Goal: Check status: Check status

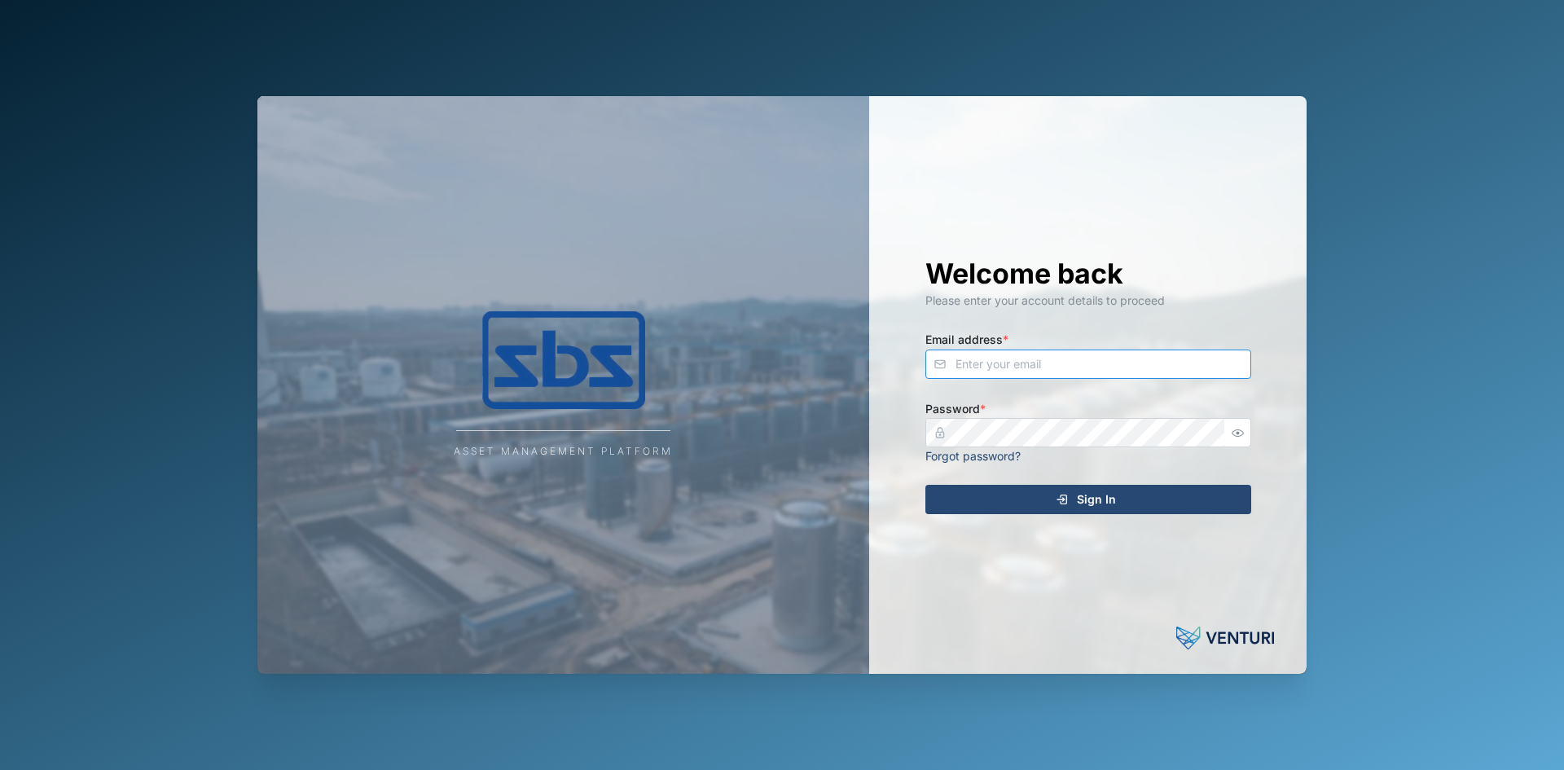
type input "[PERSON_NAME][EMAIL_ADDRESS][DOMAIN_NAME]"
click at [1001, 488] on div "Sign In" at bounding box center [1086, 500] width 300 height 28
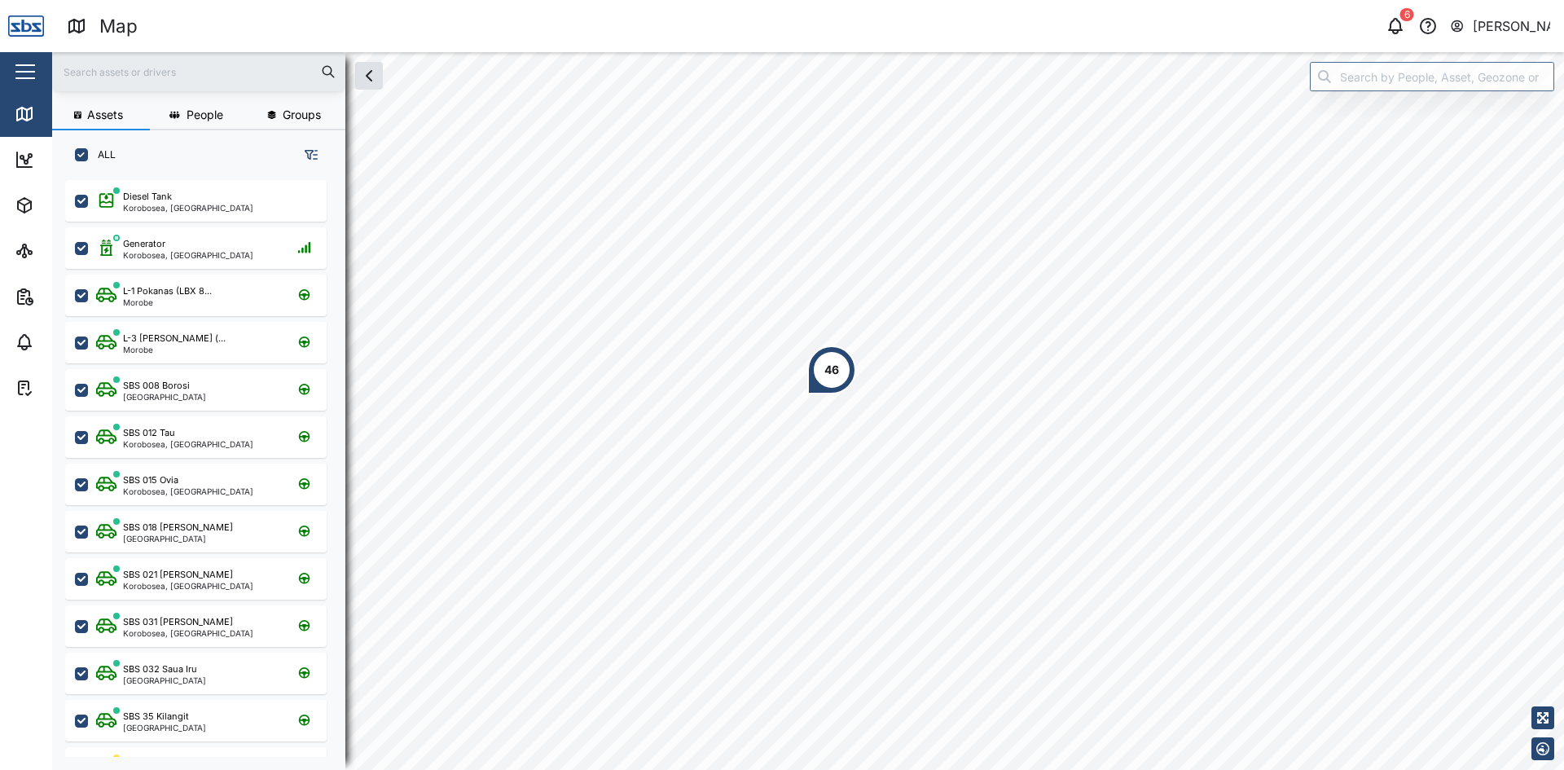
scroll to position [570, 255]
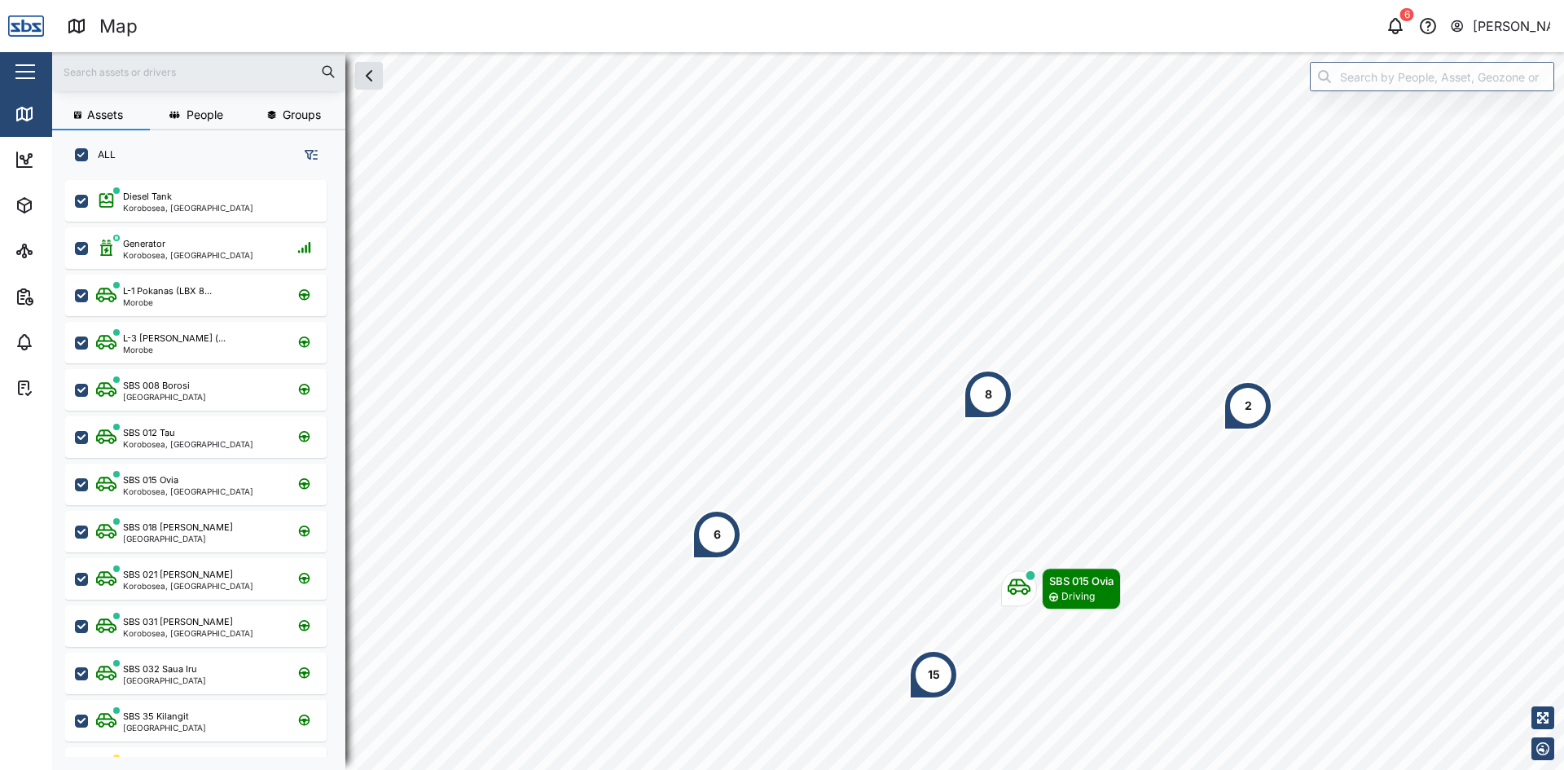
click at [823, 769] on html "Map 6 [PERSON_NAME] Close Map Dashboard Assets ATS Camera Generator Tanks UPS V…" at bounding box center [782, 385] width 1564 height 770
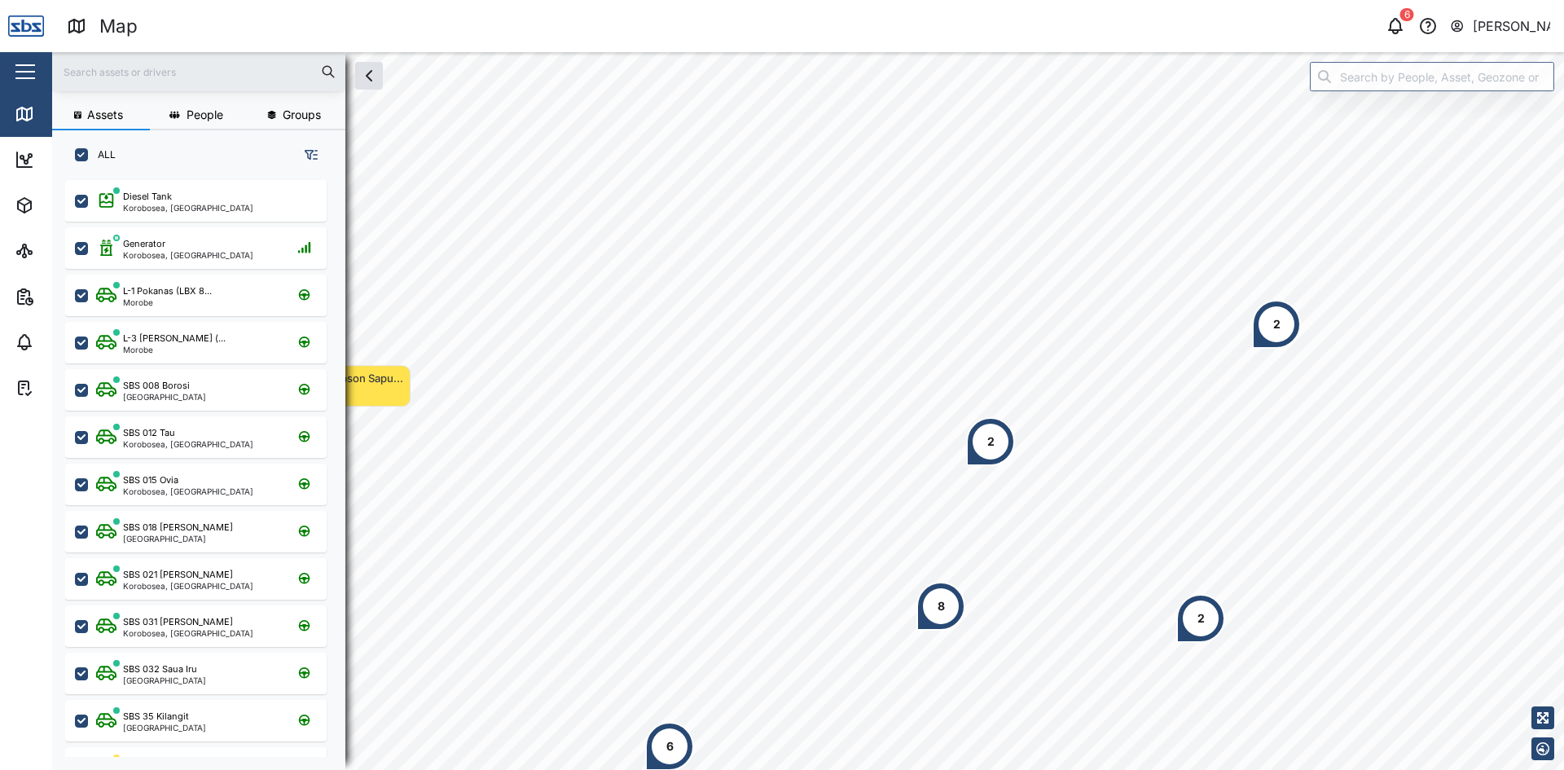
click at [774, 769] on html "Map 6 [PERSON_NAME] Close Map Dashboard Assets ATS Camera Generator Tanks UPS V…" at bounding box center [782, 385] width 1564 height 770
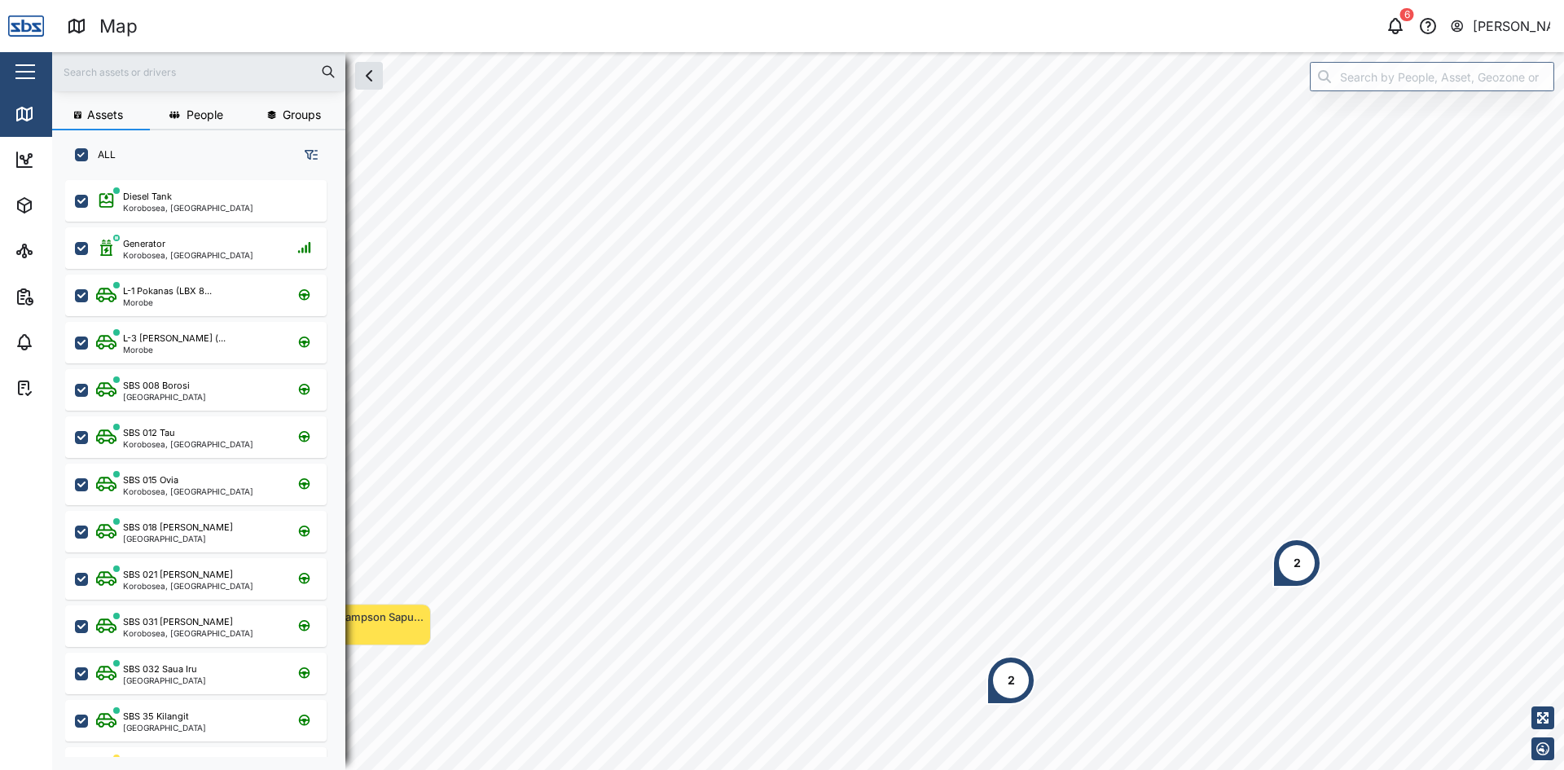
click at [898, 769] on html "Map 6 [PERSON_NAME] Close Map Dashboard Assets ATS Camera Generator Tanks UPS V…" at bounding box center [782, 385] width 1564 height 770
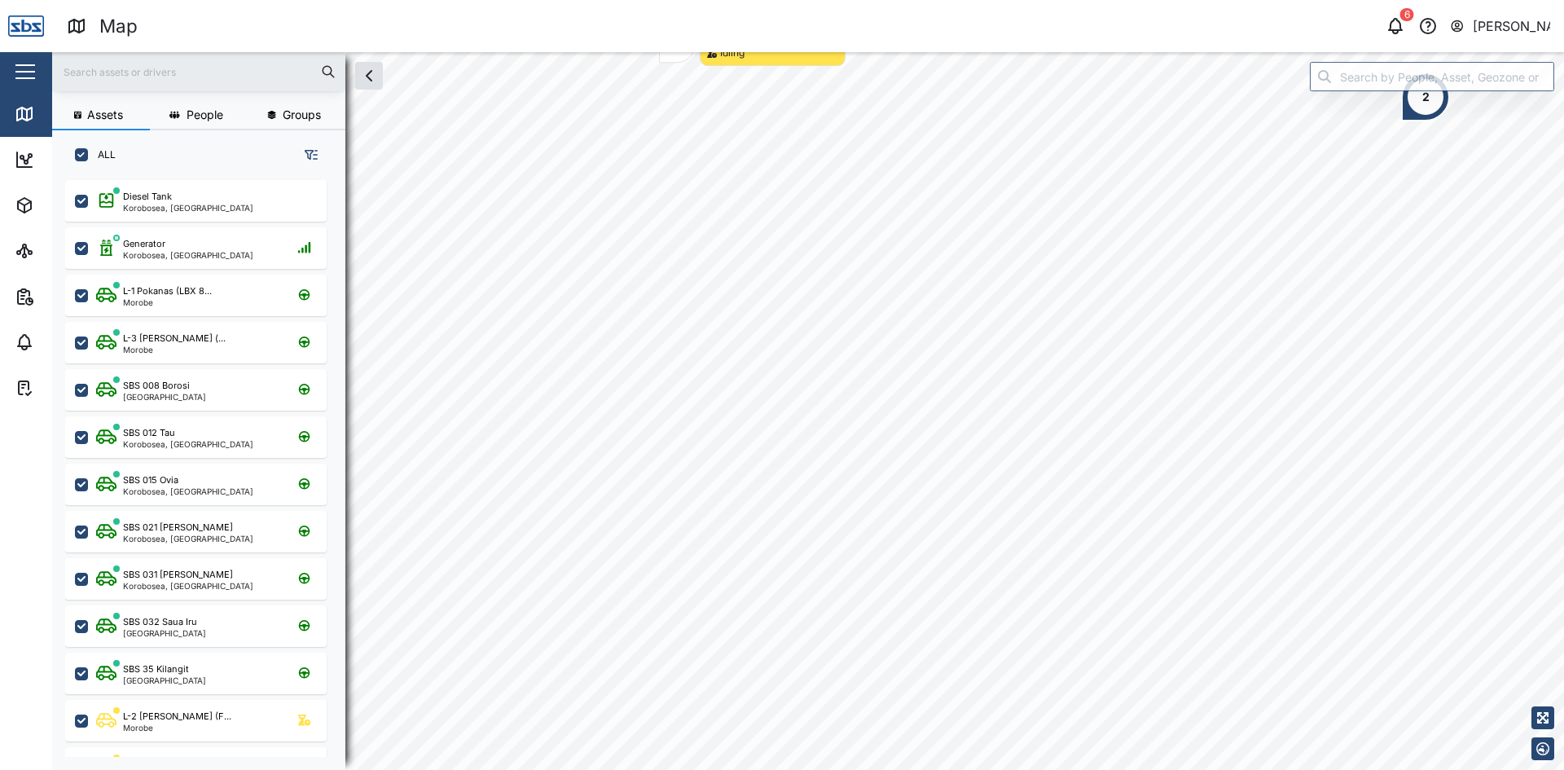
click at [1240, 13] on div "Map 6 [PERSON_NAME] Close Map Dashboard Assets ATS Camera Generator Tanks UPS V…" at bounding box center [782, 385] width 1564 height 770
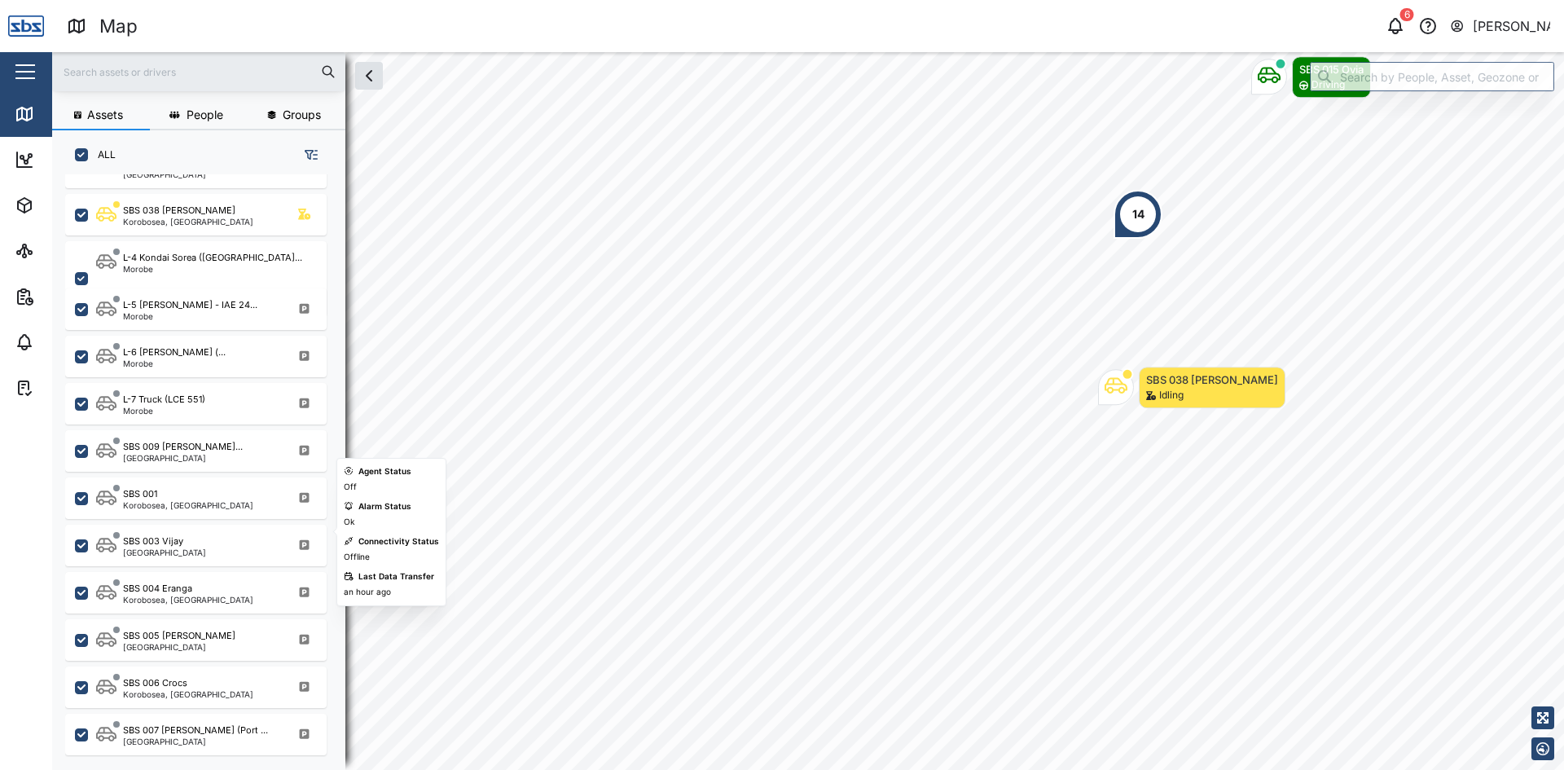
scroll to position [613, 0]
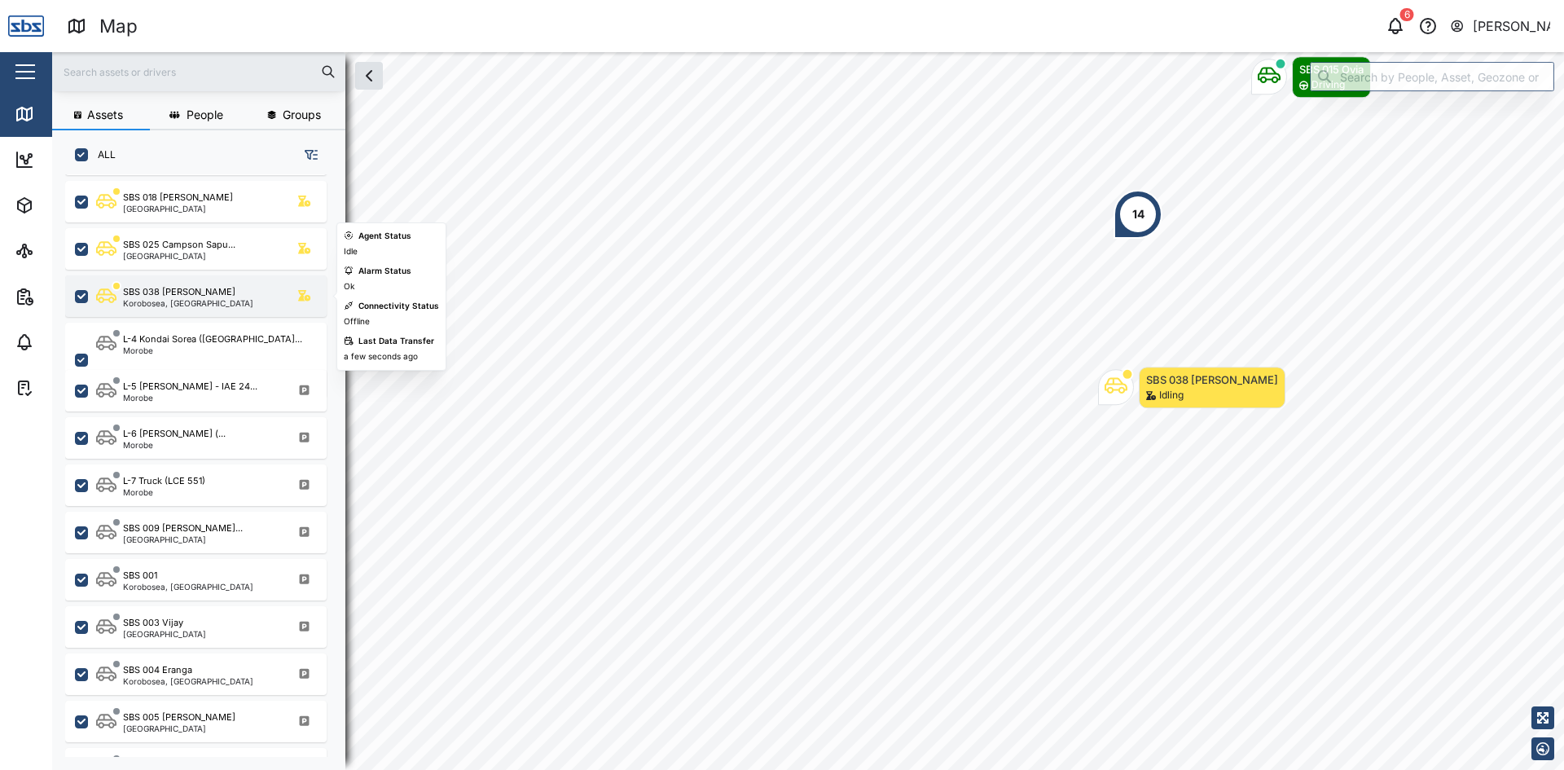
click at [173, 294] on div "SBS 038 [PERSON_NAME]" at bounding box center [179, 292] width 112 height 14
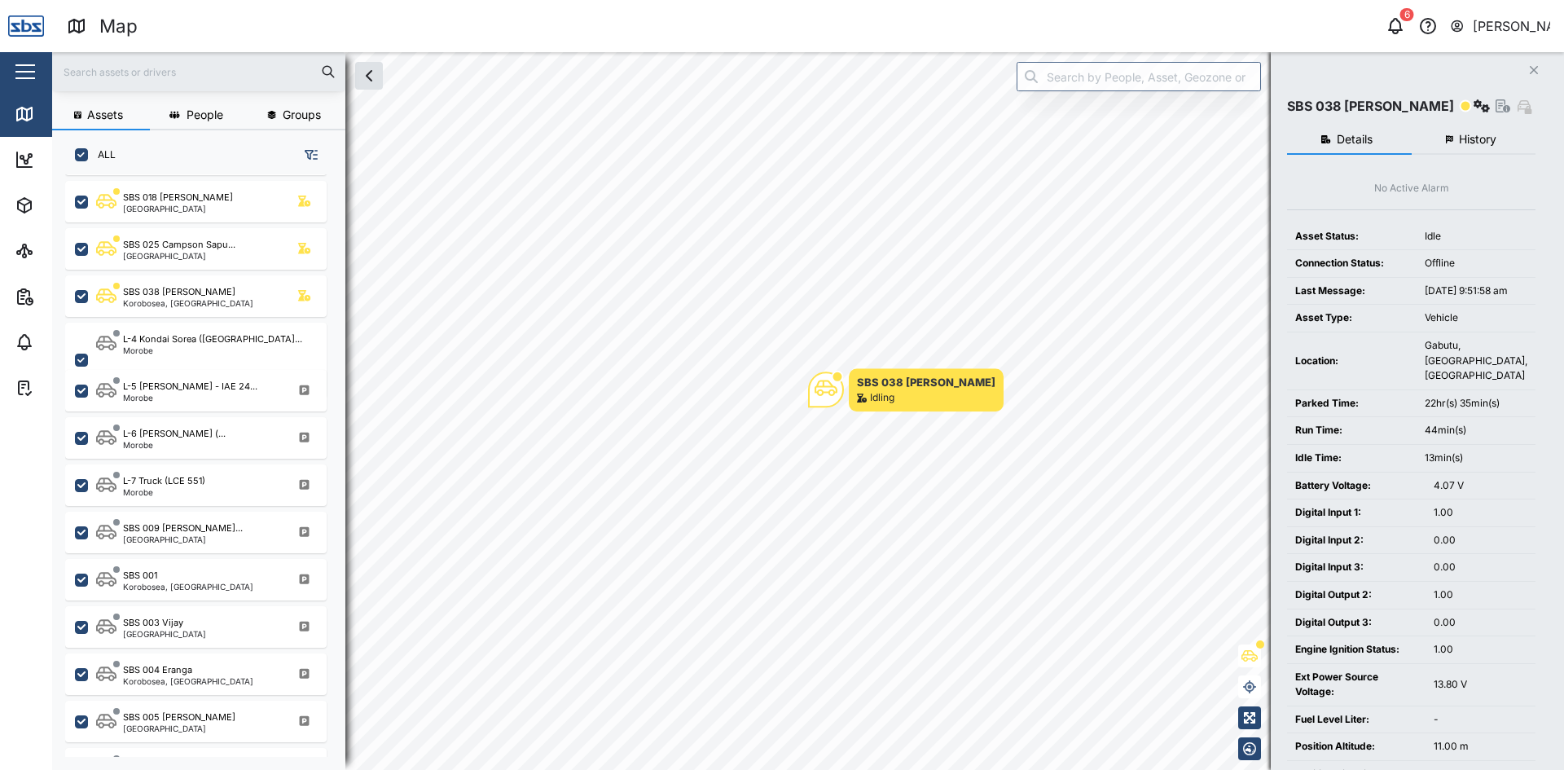
click at [1473, 127] on button "History" at bounding box center [1474, 139] width 125 height 29
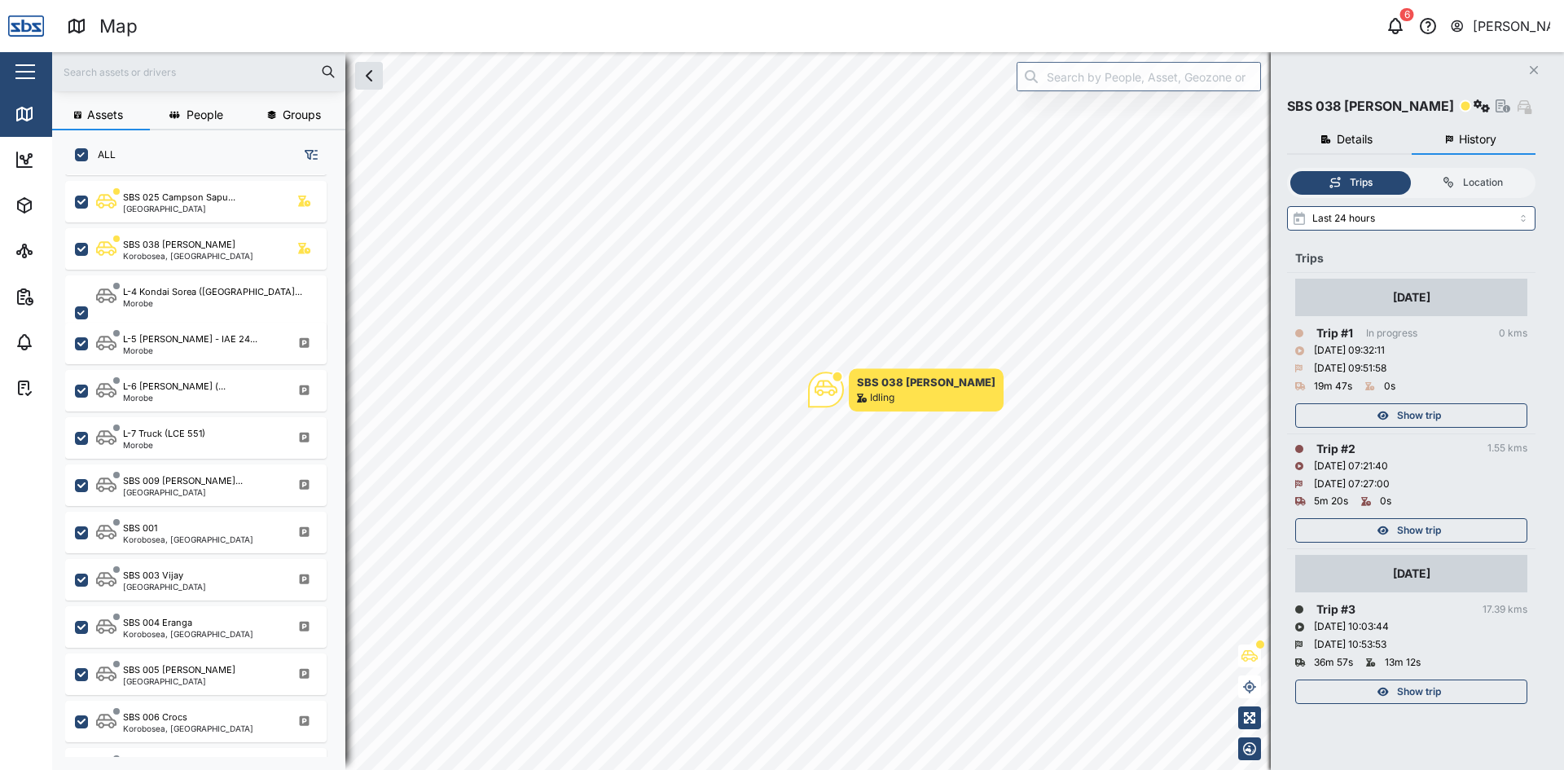
click at [1366, 411] on div "Show trip" at bounding box center [1409, 415] width 212 height 23
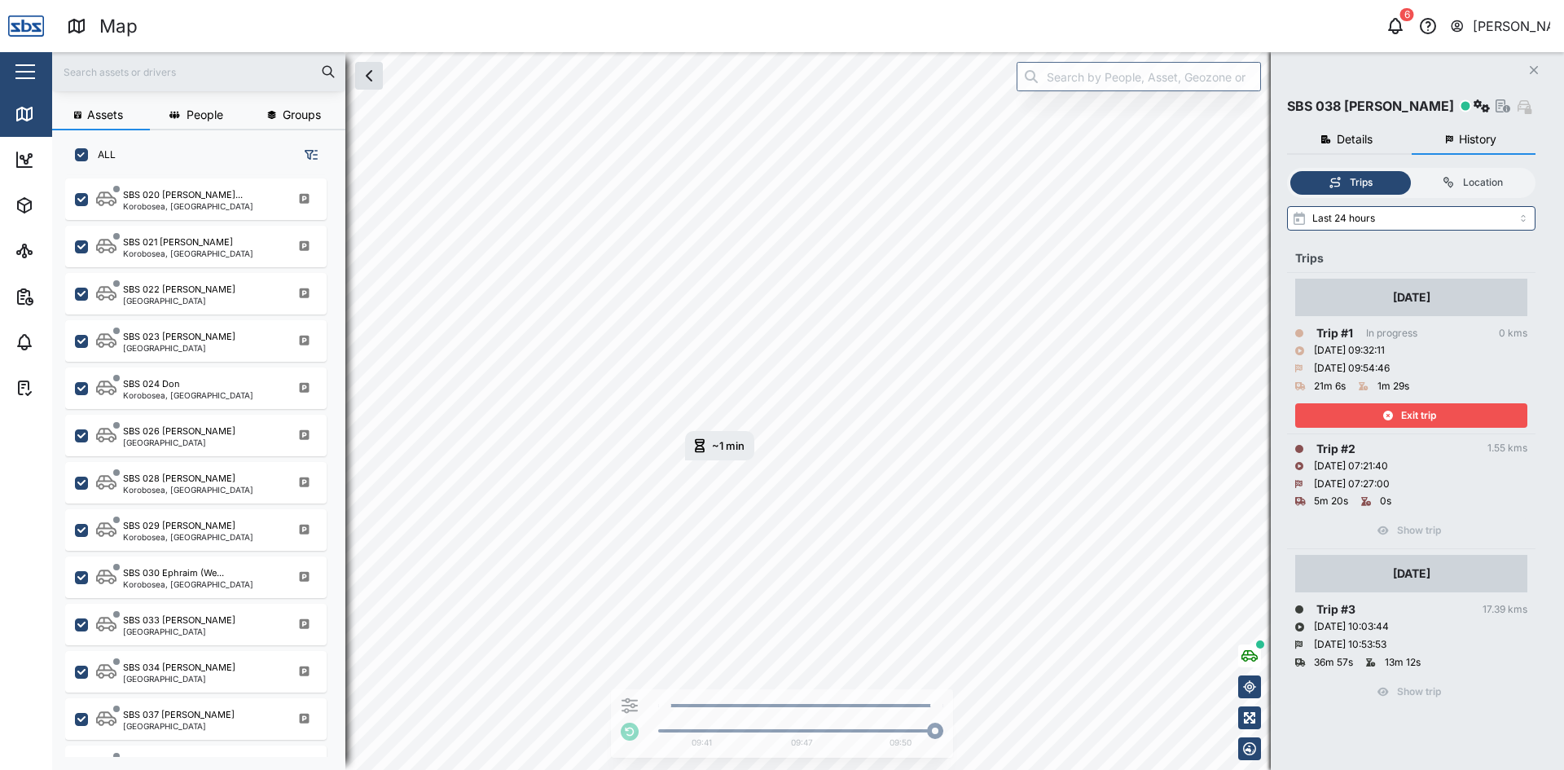
scroll to position [1548, 0]
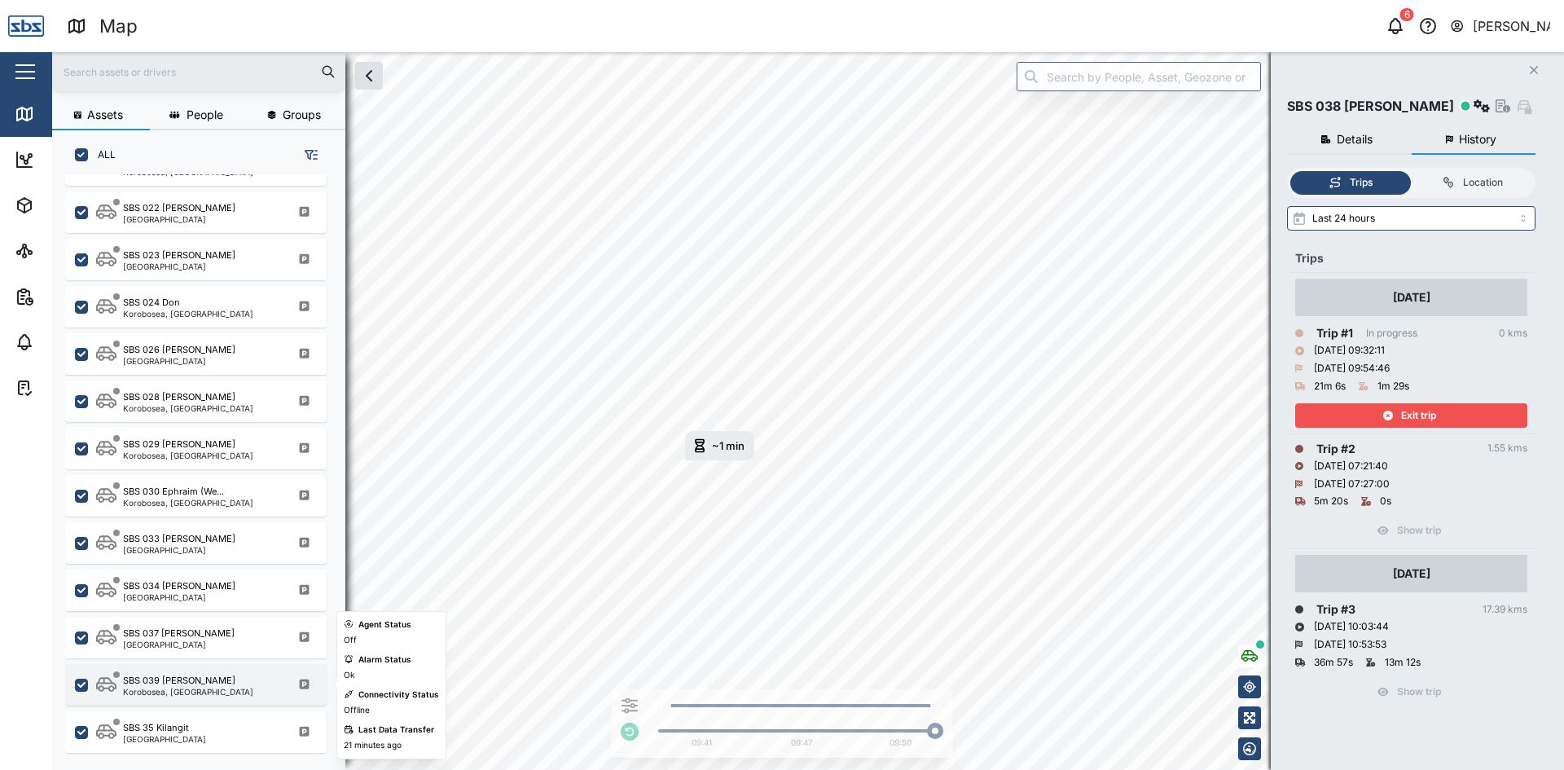
click at [151, 683] on div "SBS 039 [PERSON_NAME]" at bounding box center [179, 681] width 112 height 14
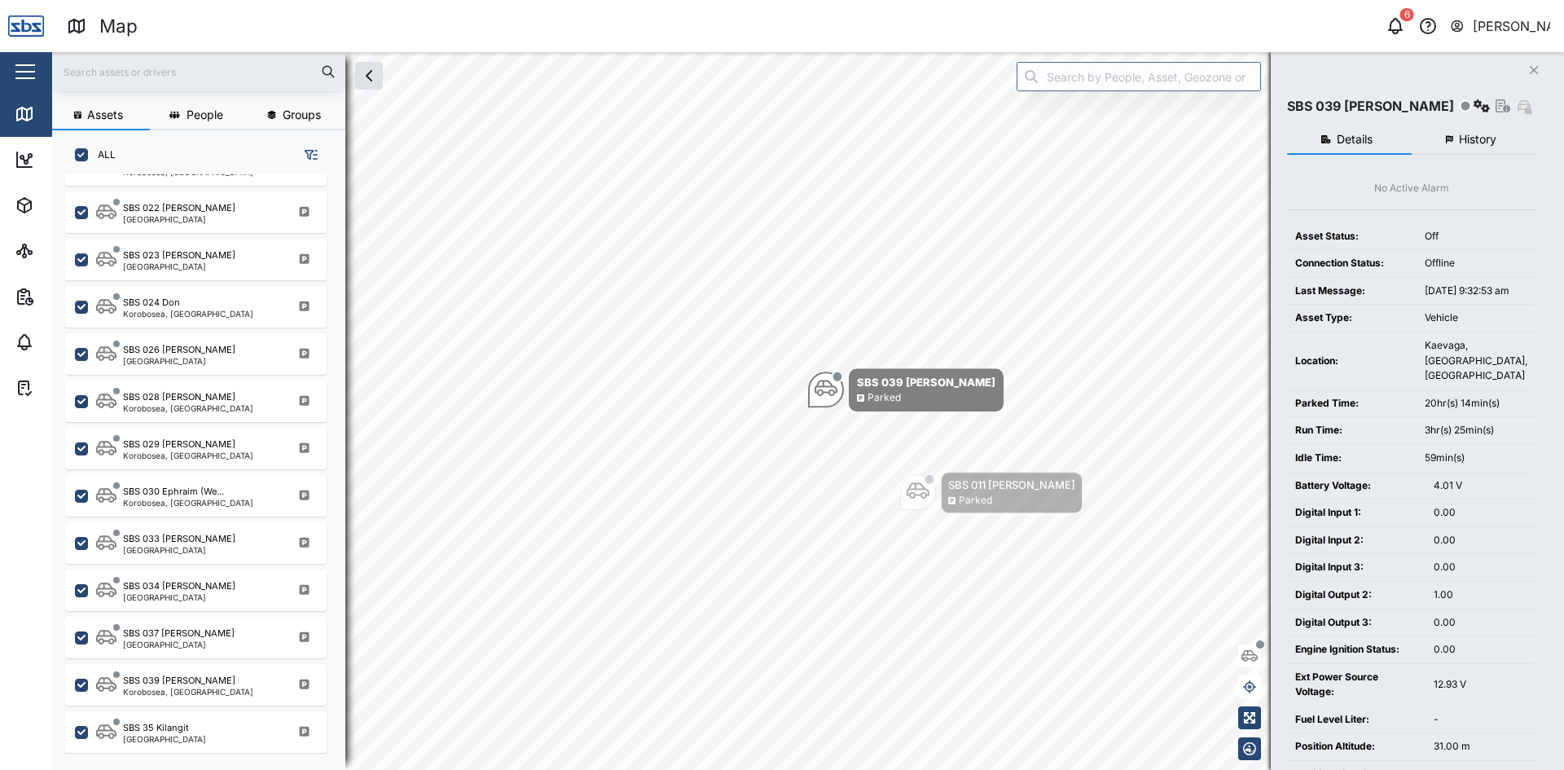
click at [1474, 130] on button "History" at bounding box center [1474, 139] width 125 height 29
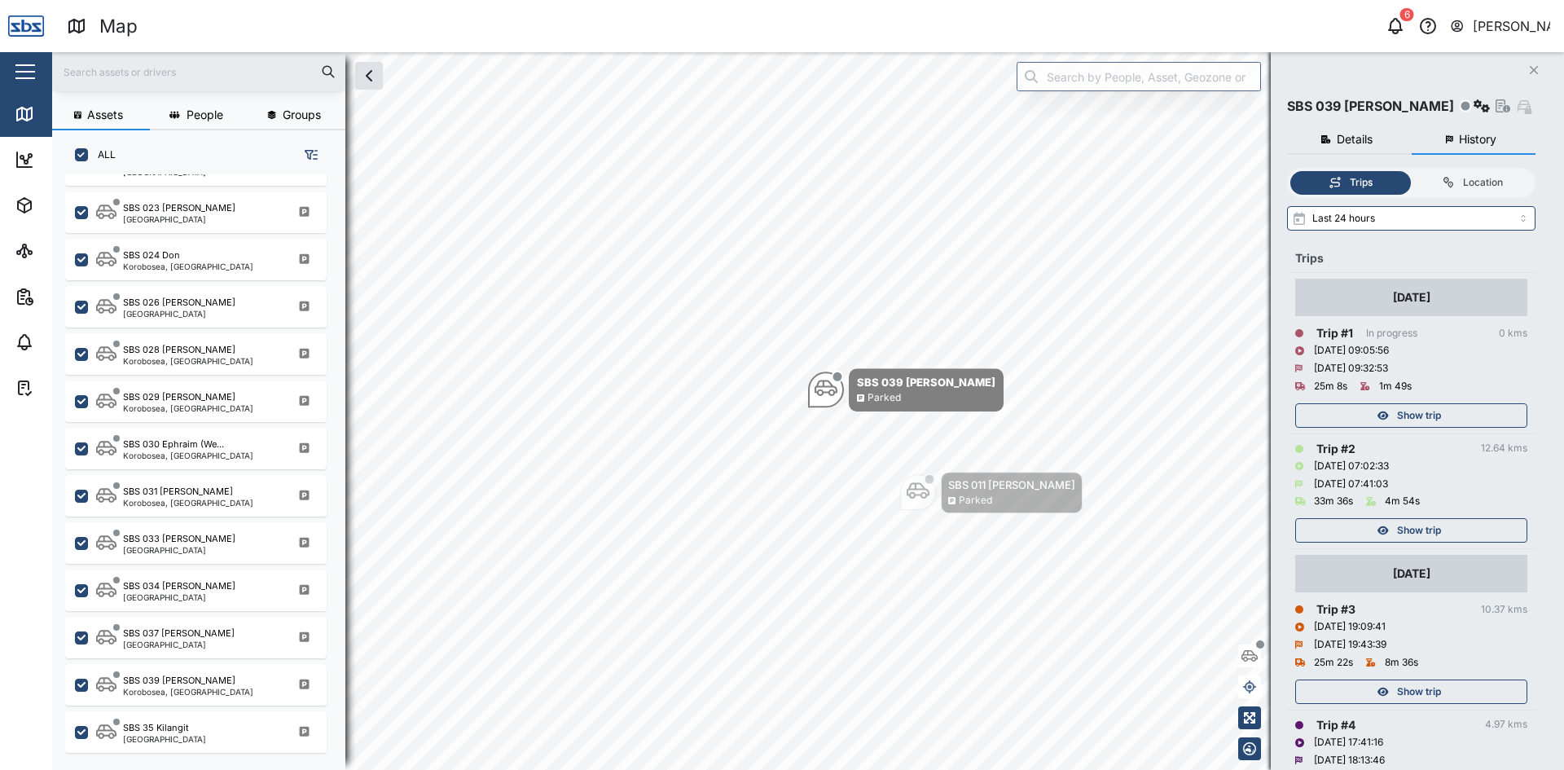
click at [1398, 531] on span "Show trip" at bounding box center [1419, 530] width 44 height 23
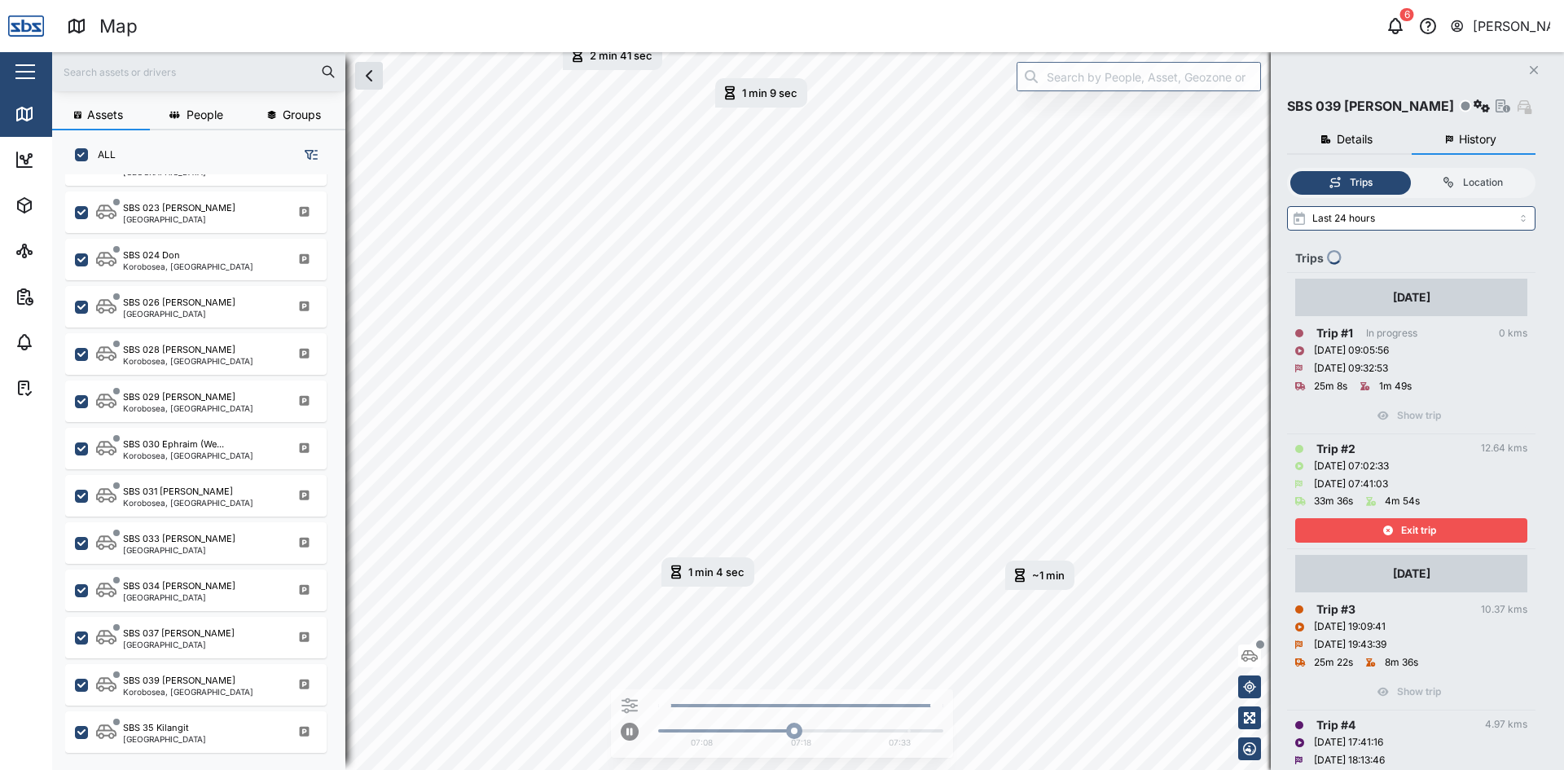
scroll to position [326, 0]
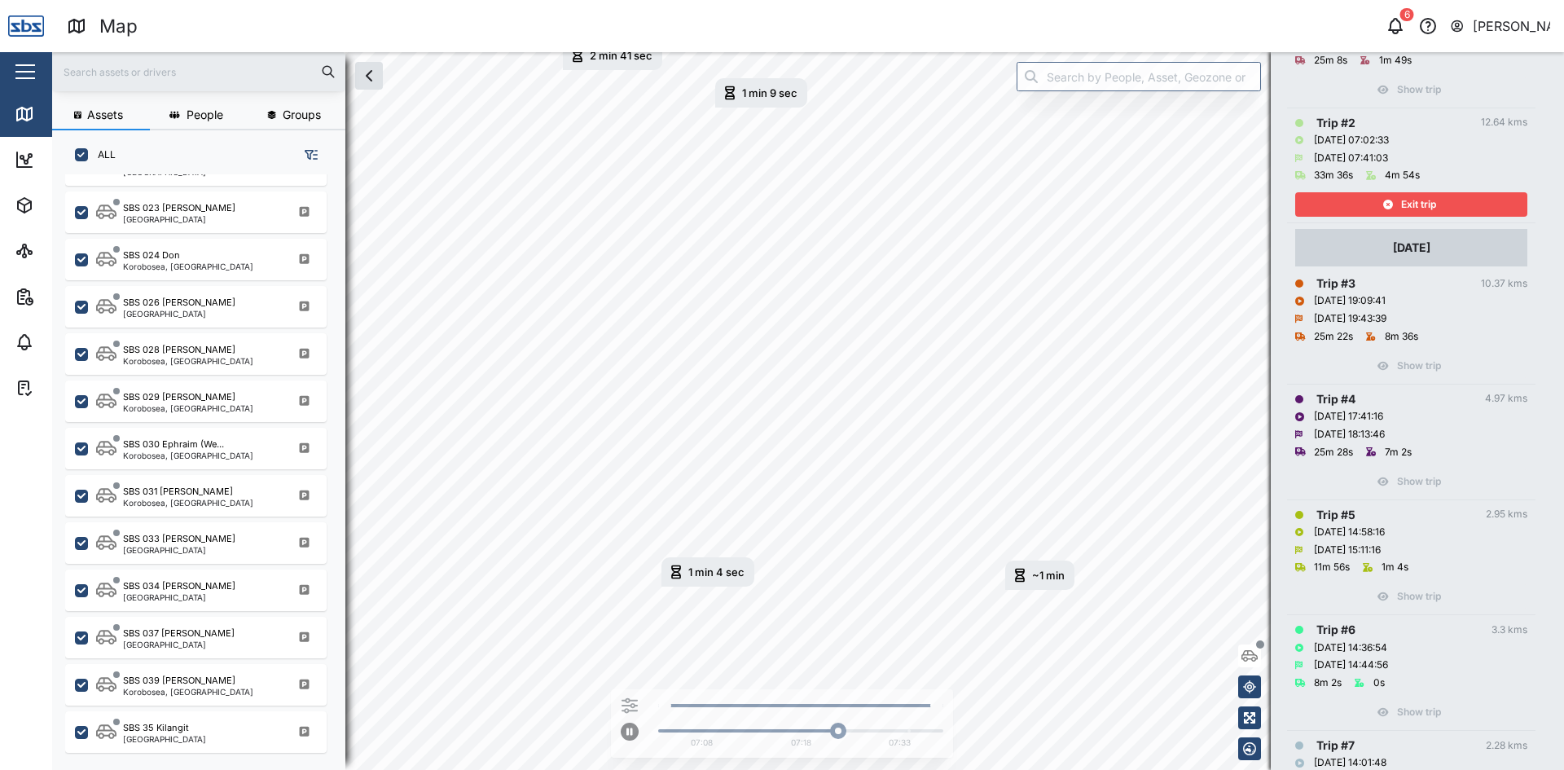
click at [1457, 196] on div "Exit trip" at bounding box center [1409, 204] width 212 height 23
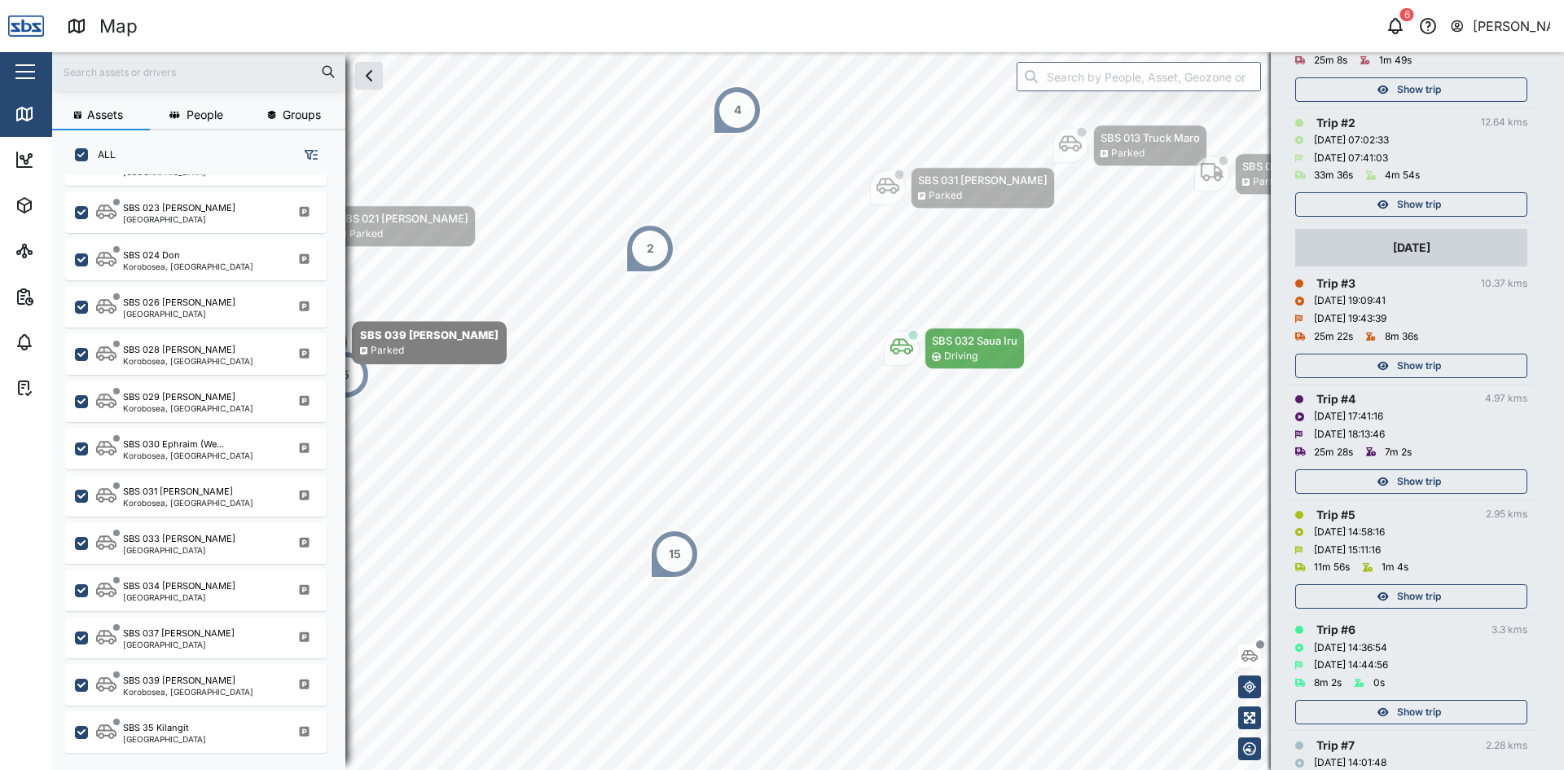
click at [1416, 600] on span "Show trip" at bounding box center [1419, 596] width 44 height 23
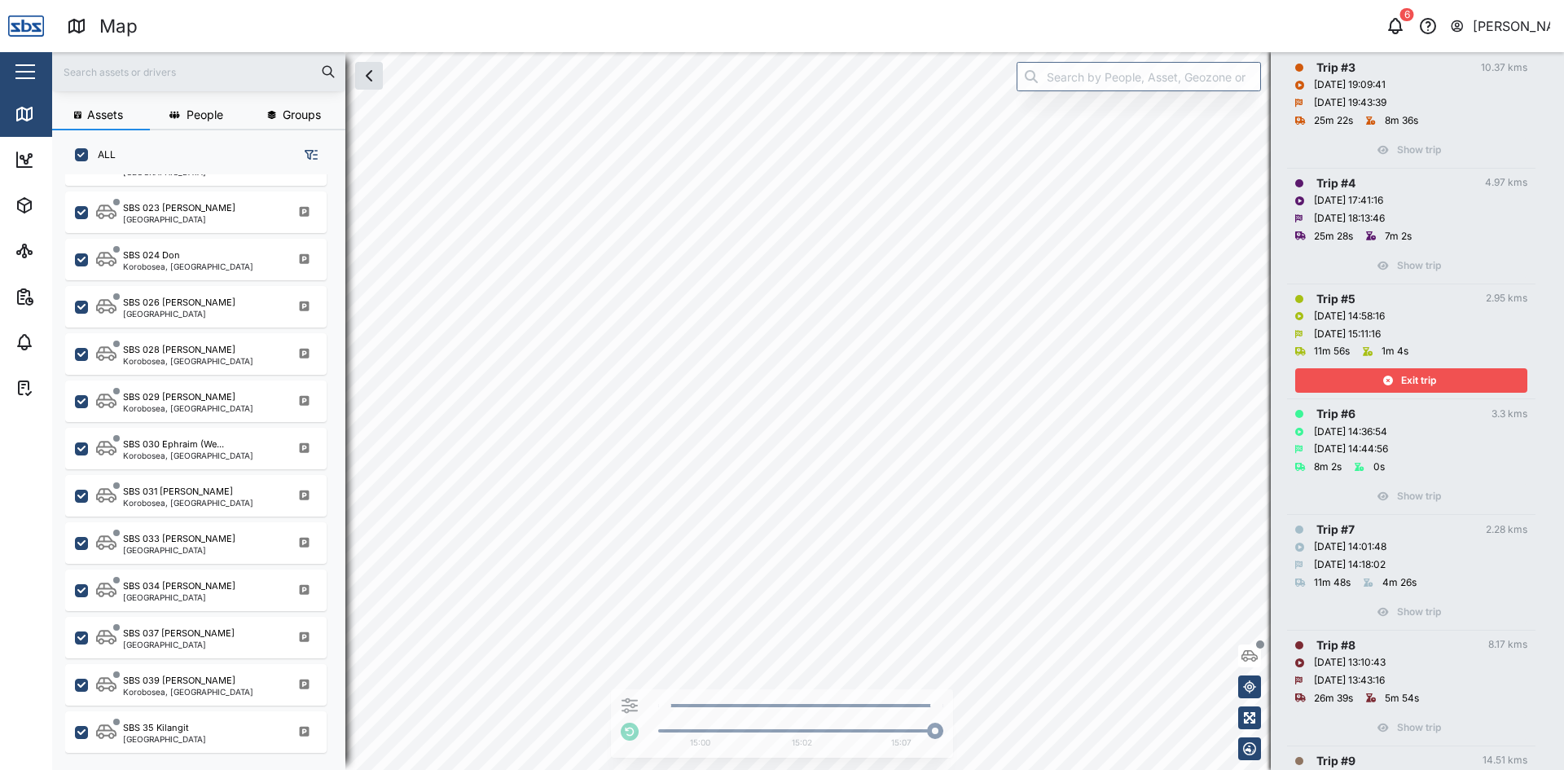
scroll to position [570, 0]
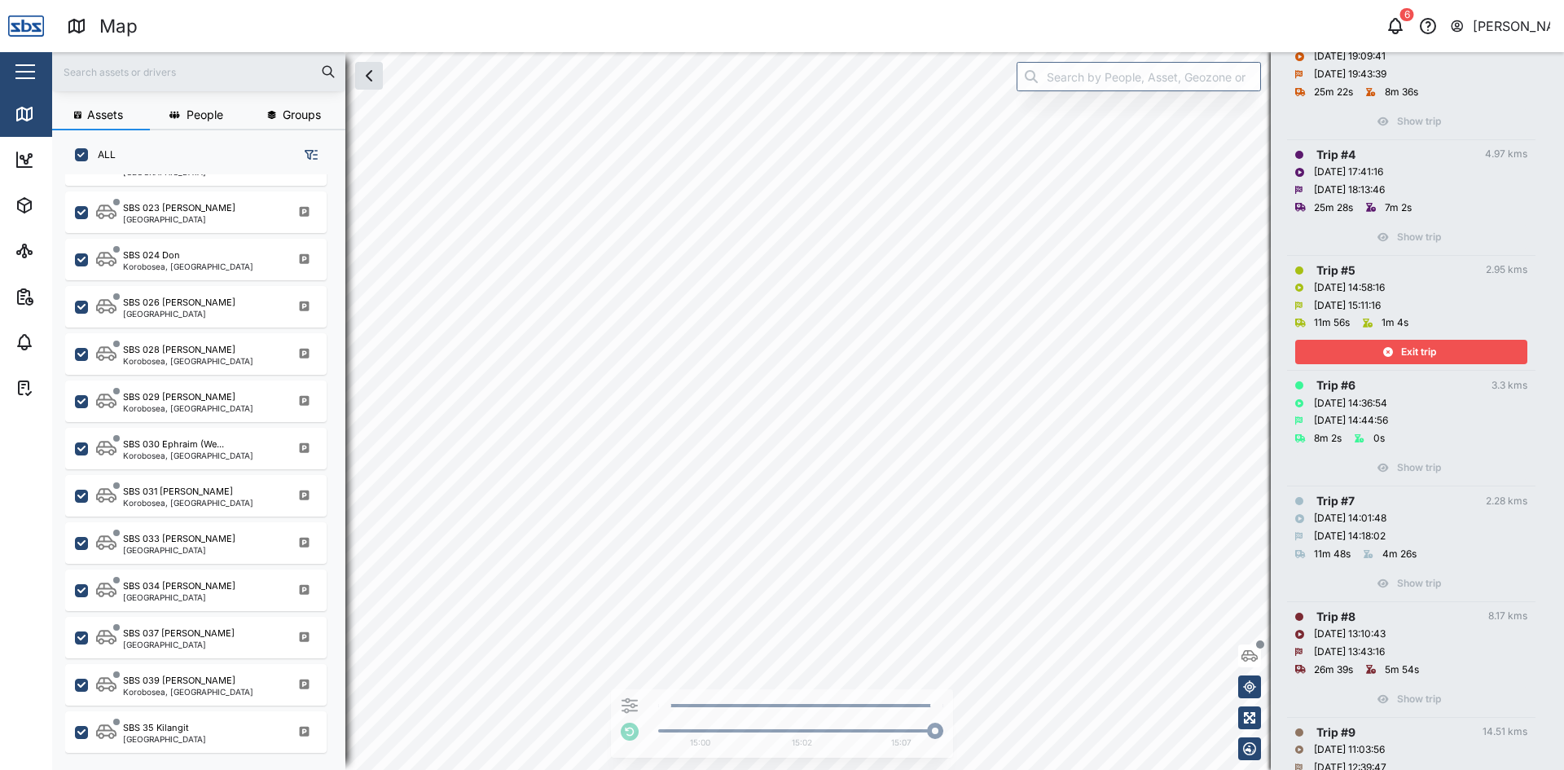
click at [1430, 358] on span "Exit trip" at bounding box center [1418, 352] width 35 height 23
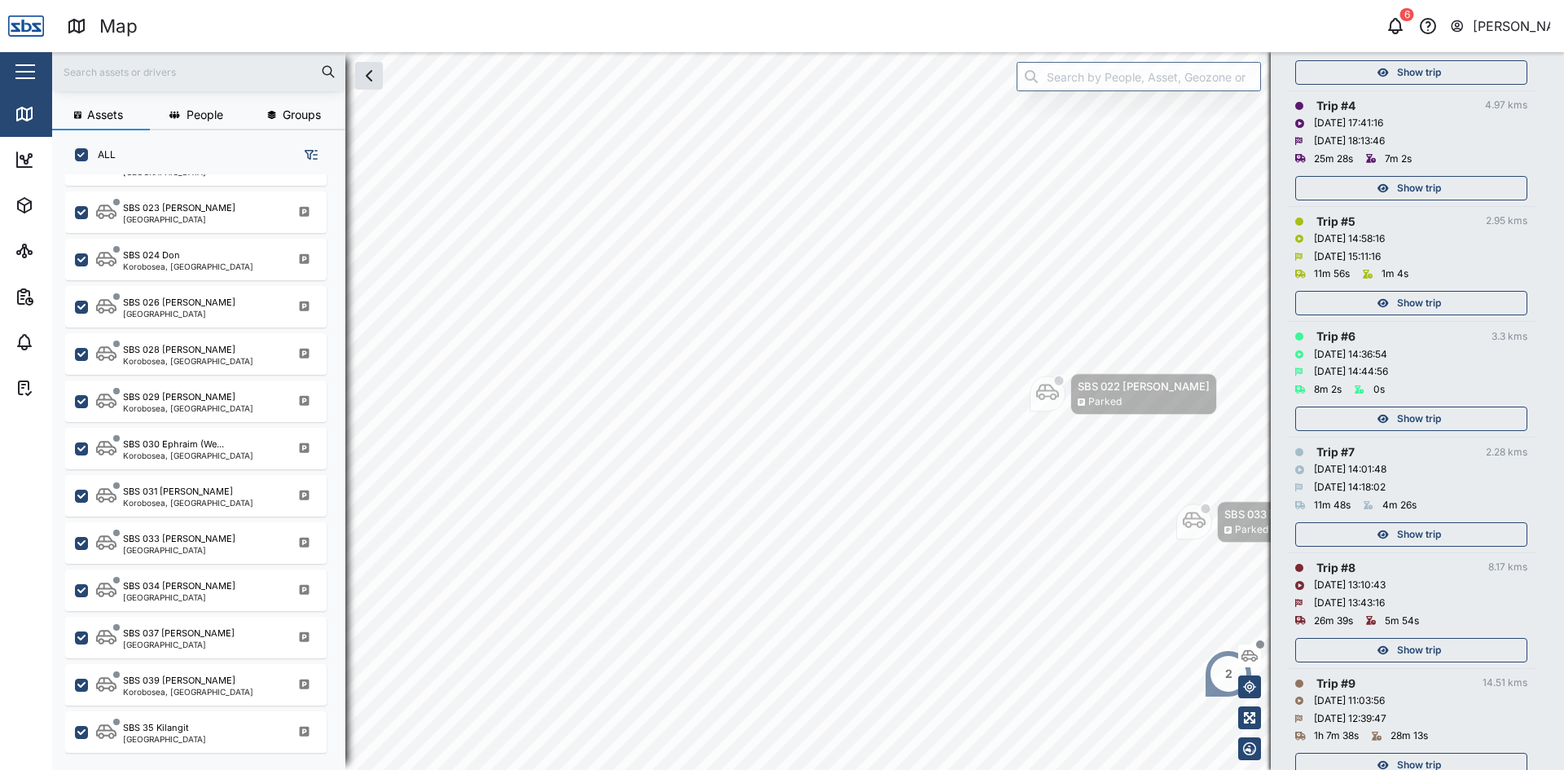
scroll to position [665, 0]
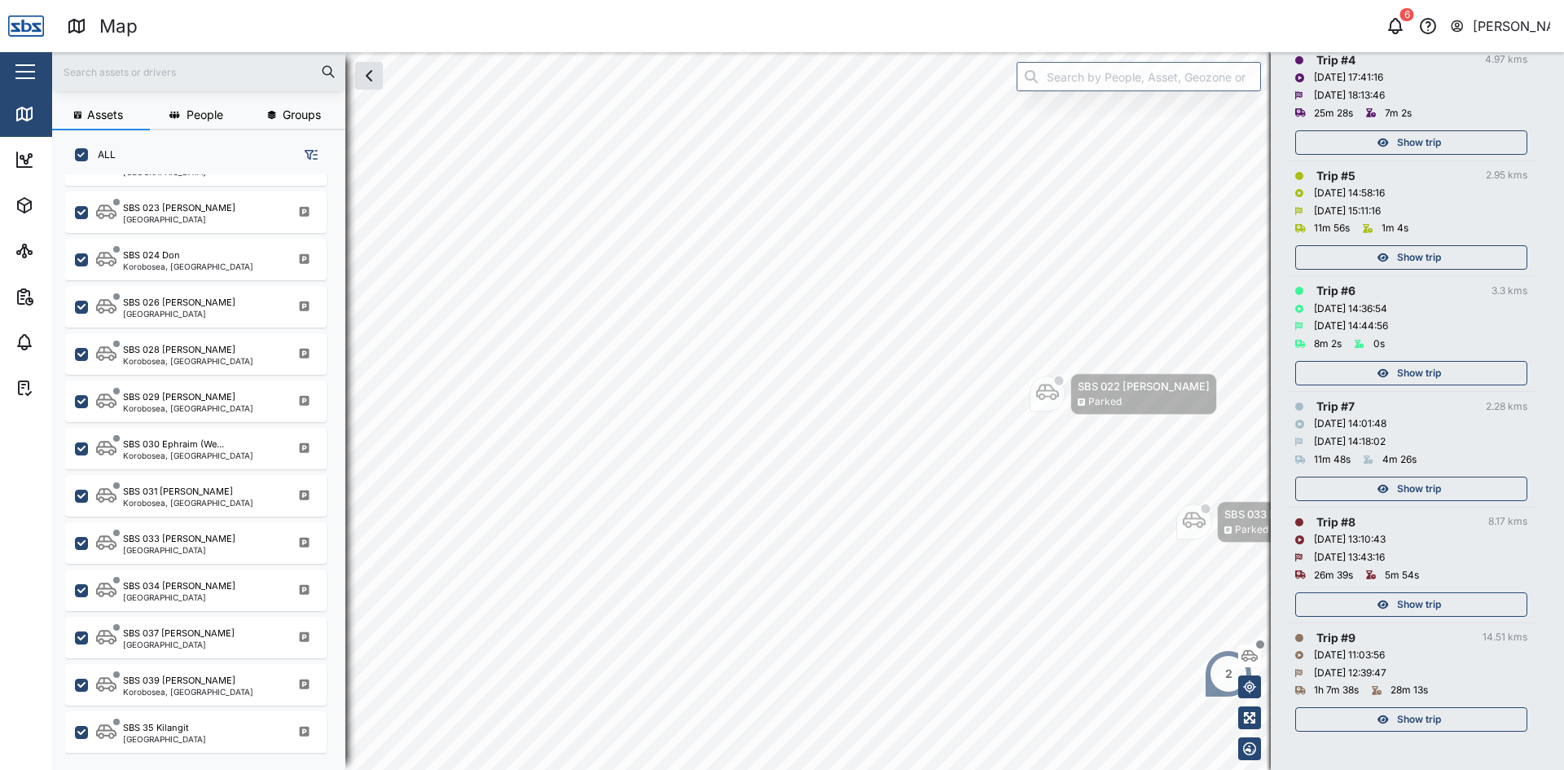
click at [1413, 718] on span "Show trip" at bounding box center [1419, 719] width 44 height 23
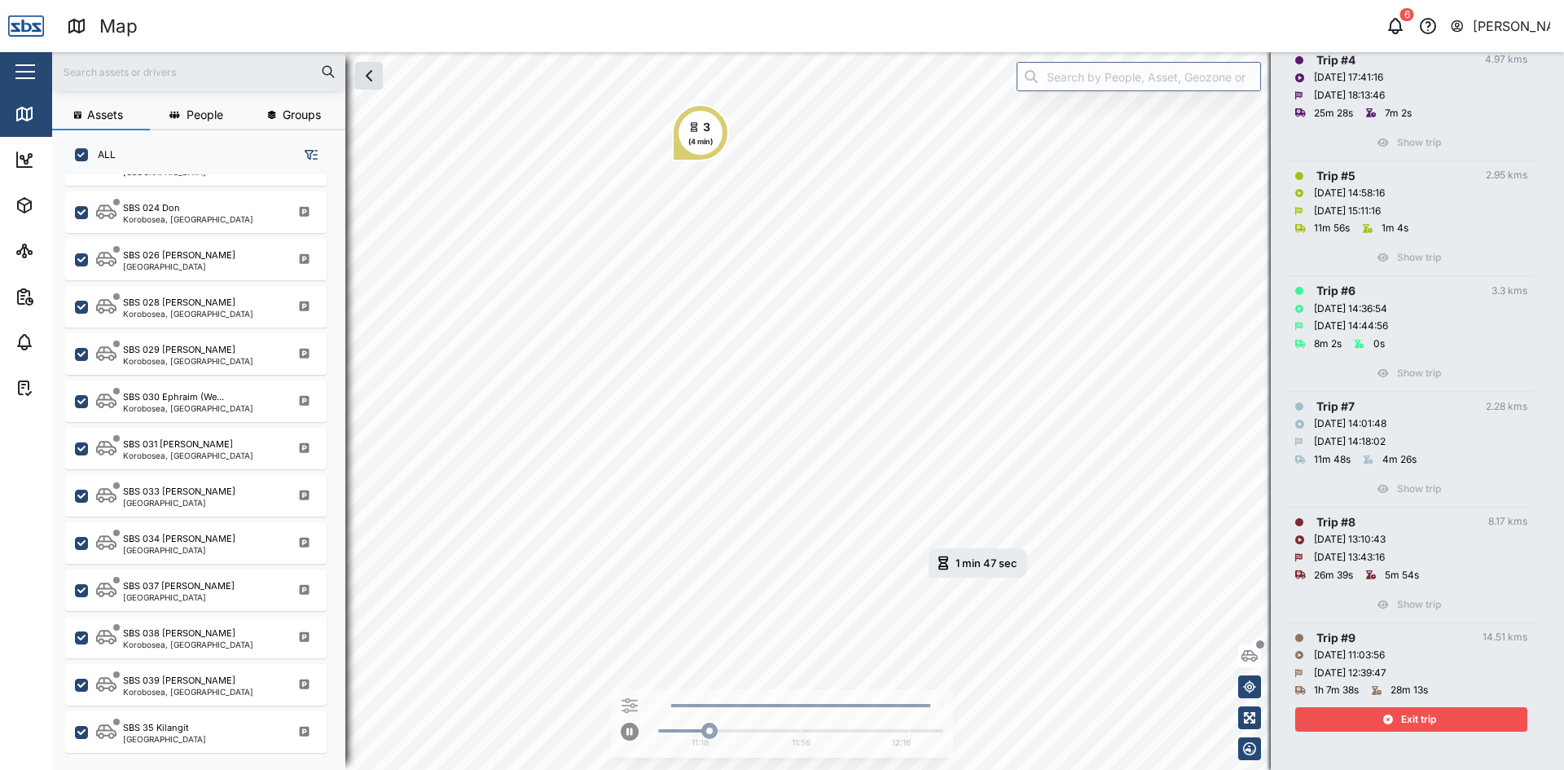
click at [1360, 717] on div "Exit trip" at bounding box center [1409, 719] width 212 height 23
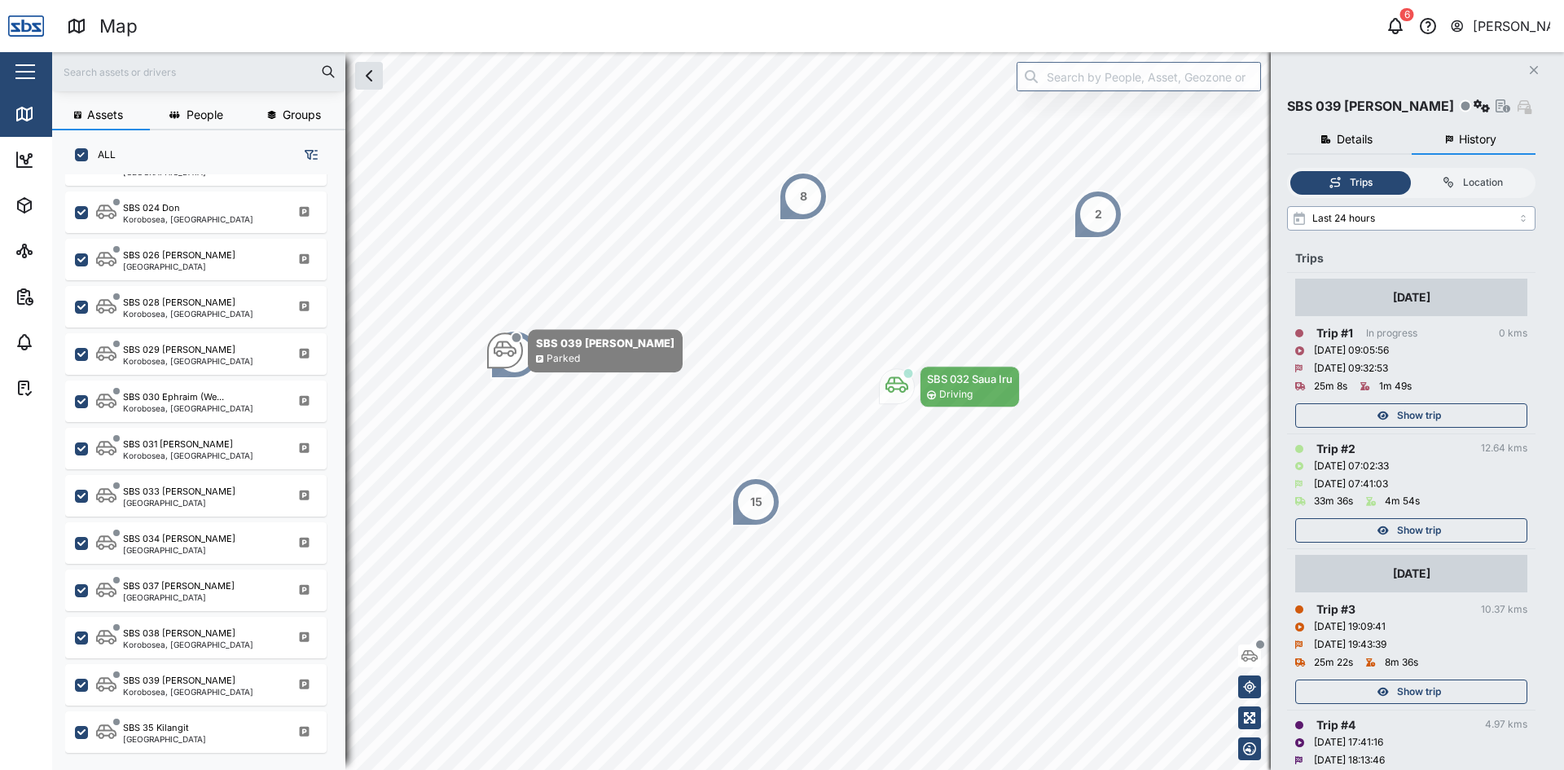
click at [1384, 222] on input "Last 24 hours" at bounding box center [1411, 218] width 248 height 24
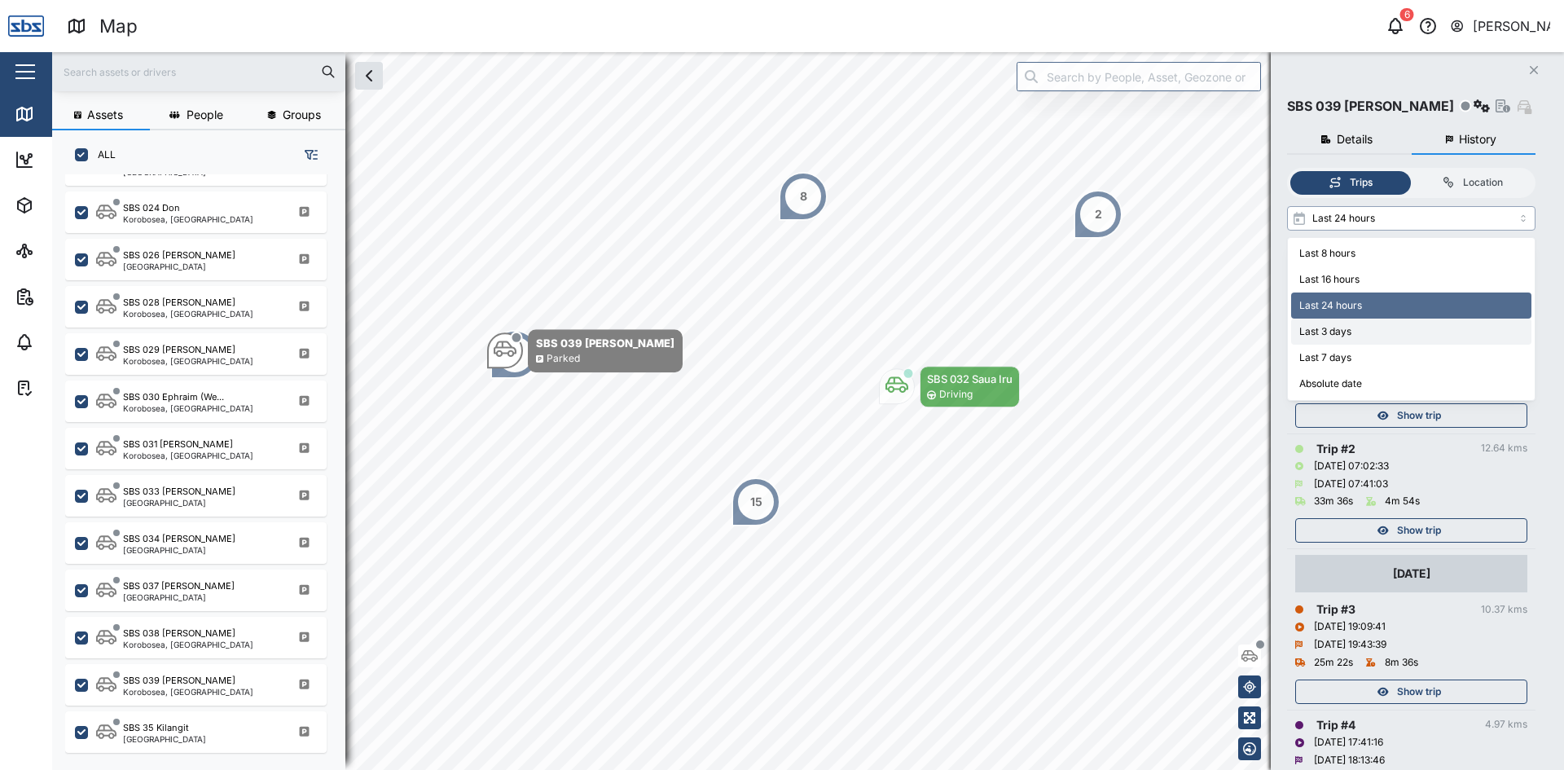
type input "Last 3 days"
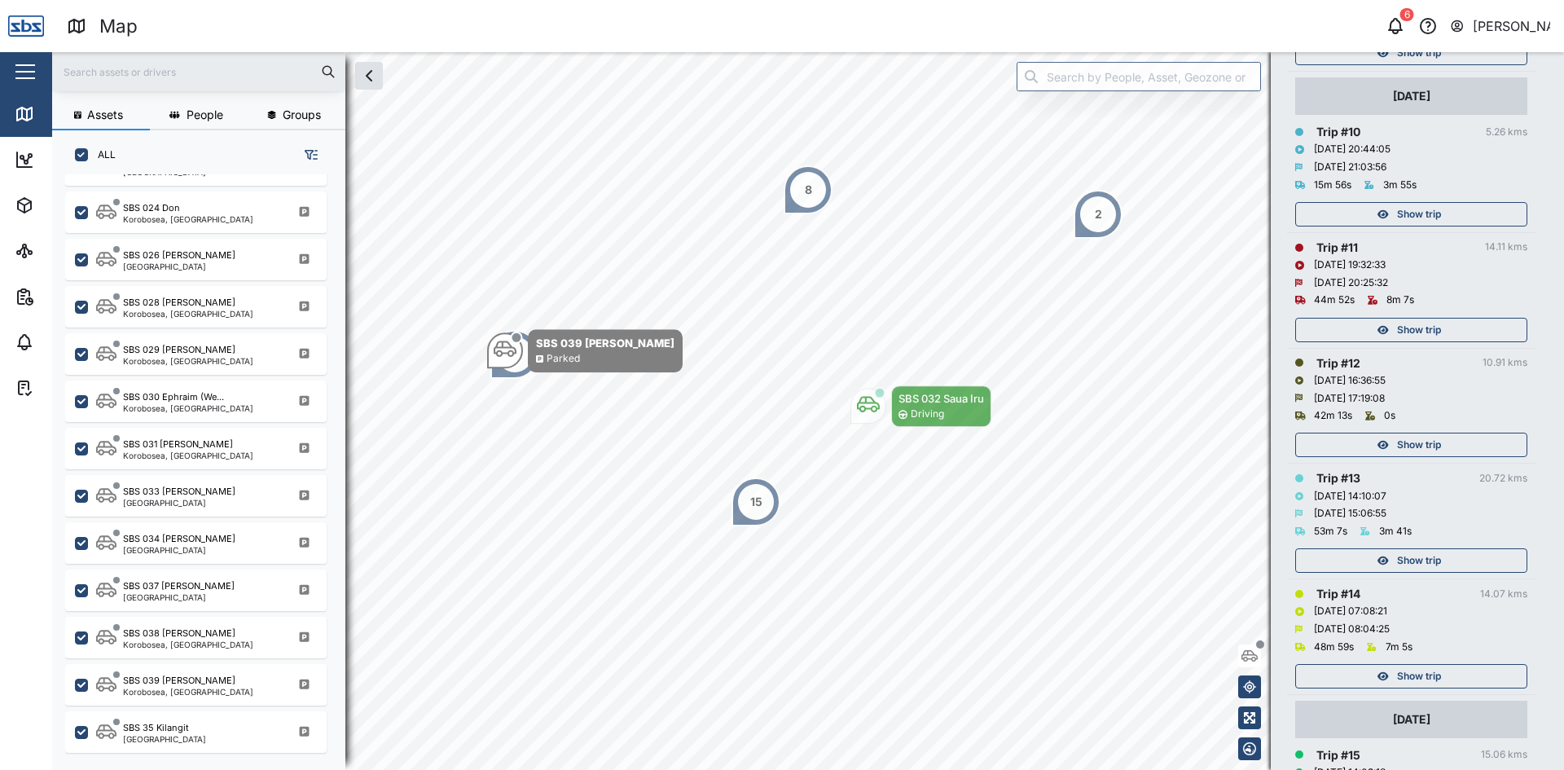
scroll to position [1385, 0]
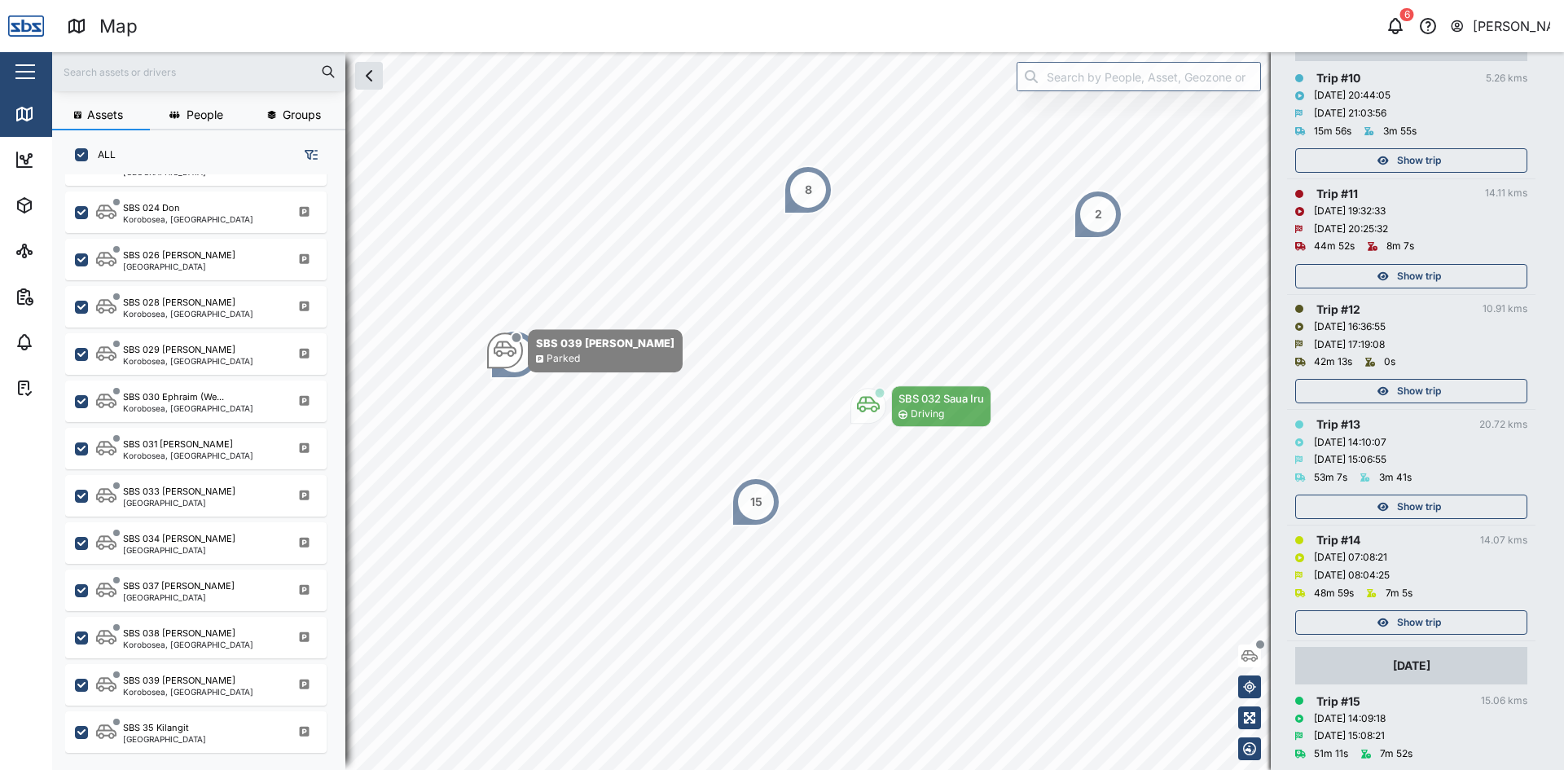
click at [1417, 671] on div "[DATE]" at bounding box center [1411, 666] width 37 height 18
click at [1418, 620] on span "Show trip" at bounding box center [1419, 622] width 44 height 23
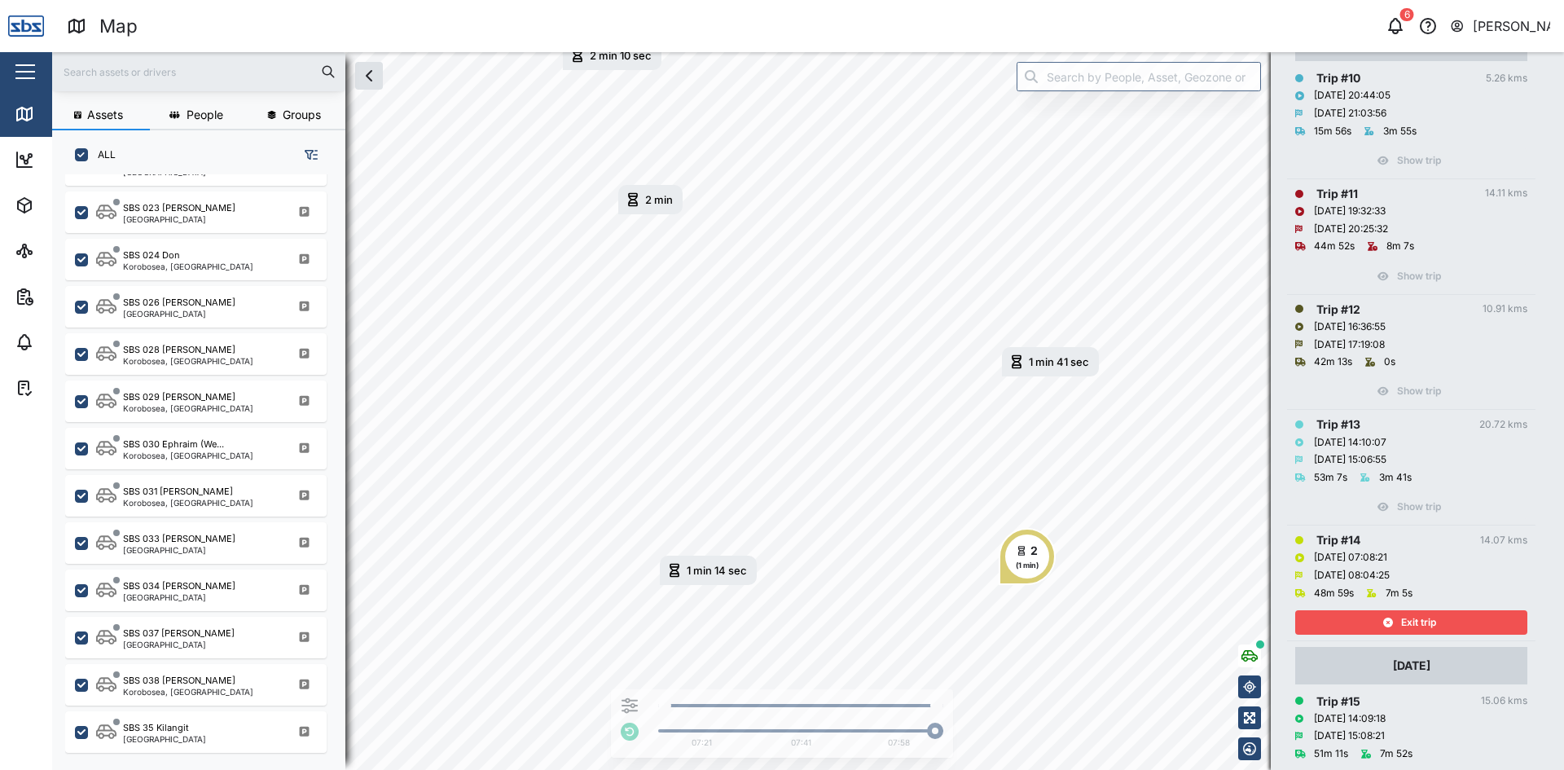
click at [1410, 617] on span "Exit trip" at bounding box center [1418, 622] width 35 height 23
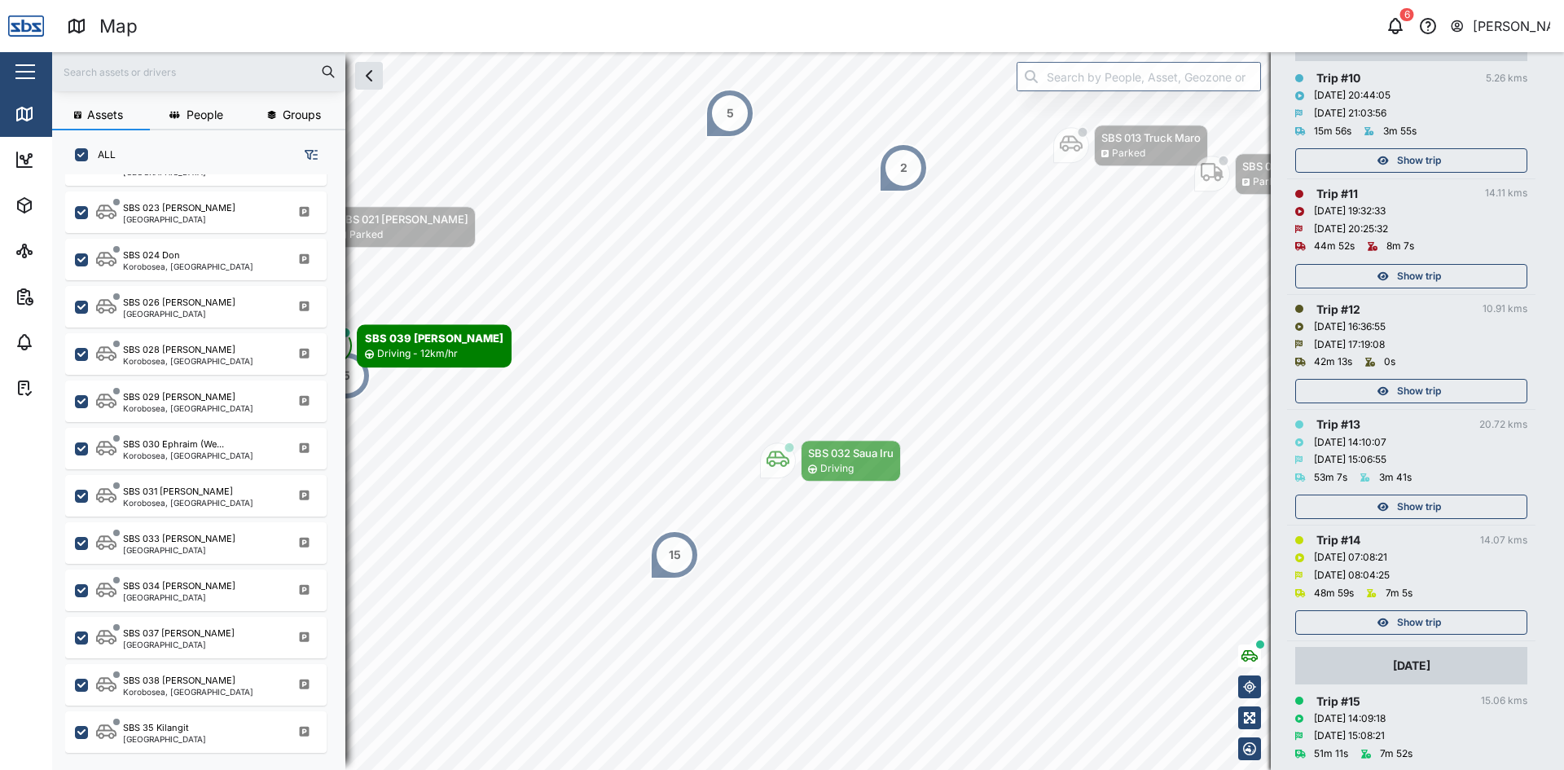
click at [1420, 510] on span "Show trip" at bounding box center [1419, 506] width 44 height 23
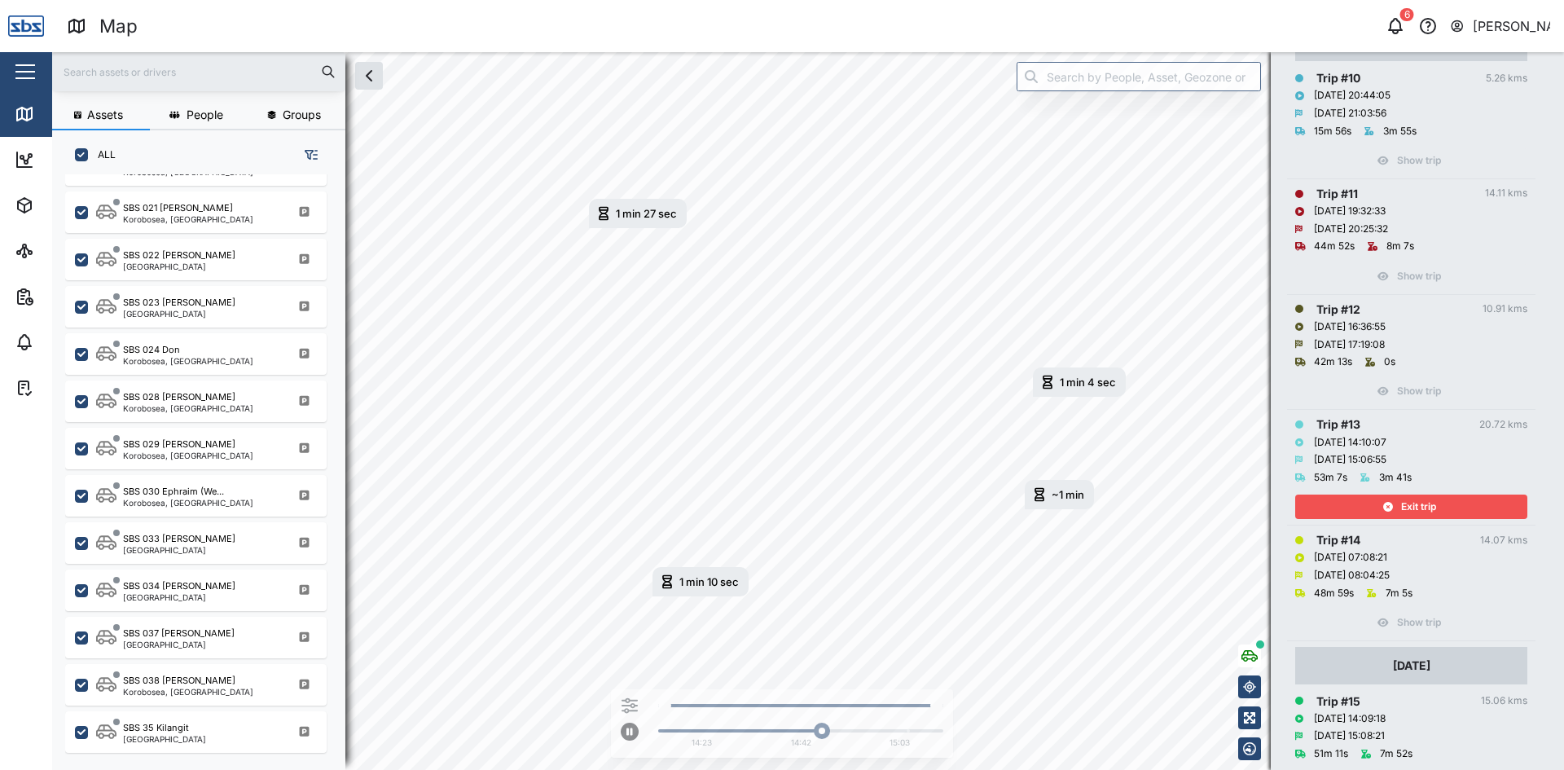
click at [1414, 508] on span "Exit trip" at bounding box center [1418, 506] width 35 height 23
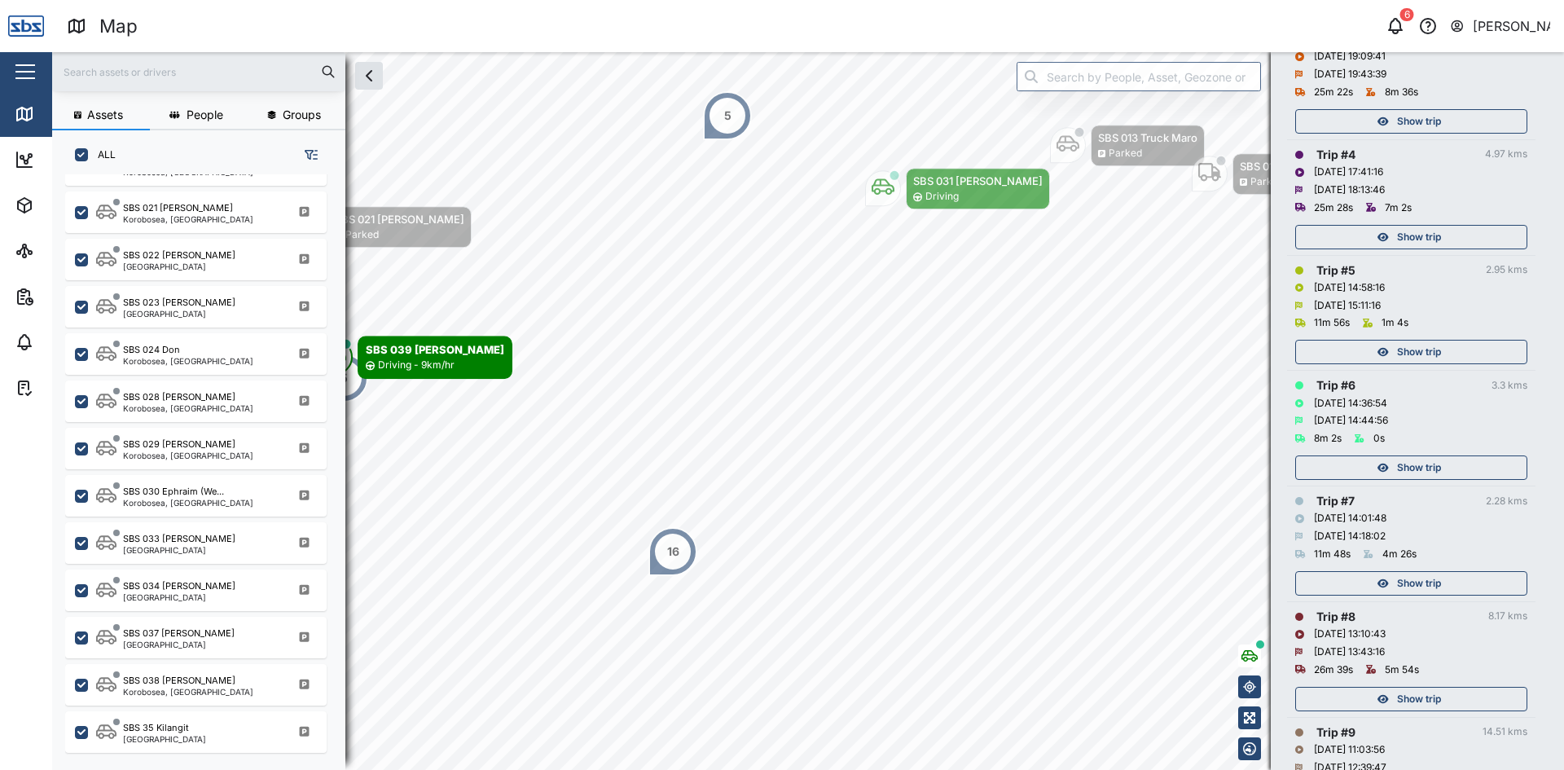
scroll to position [489, 0]
